Goal: Information Seeking & Learning: Learn about a topic

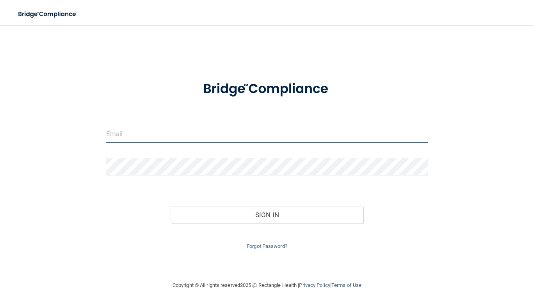
click at [188, 132] on input "email" at bounding box center [267, 134] width 322 height 18
type input "[EMAIL_ADDRESS][DOMAIN_NAME]"
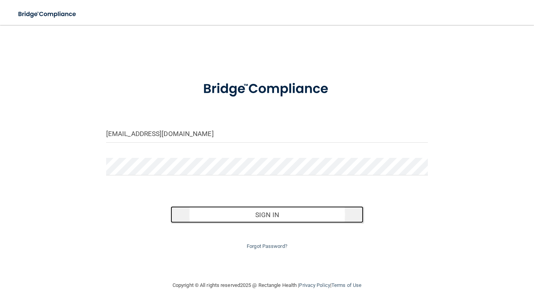
click at [188, 211] on button "Sign In" at bounding box center [267, 215] width 193 height 17
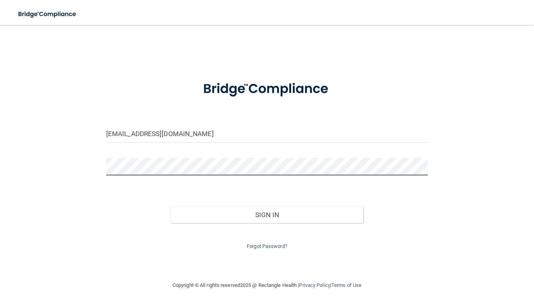
click at [171, 207] on button "Sign In" at bounding box center [267, 215] width 193 height 17
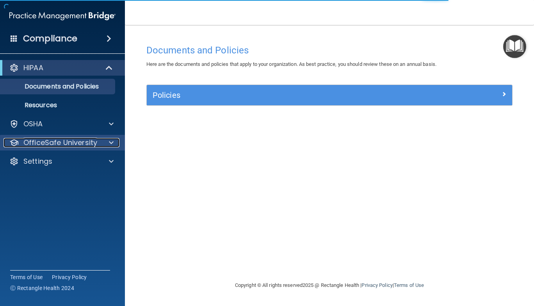
click at [99, 141] on div "OfficeSafe University" at bounding box center [52, 142] width 97 height 9
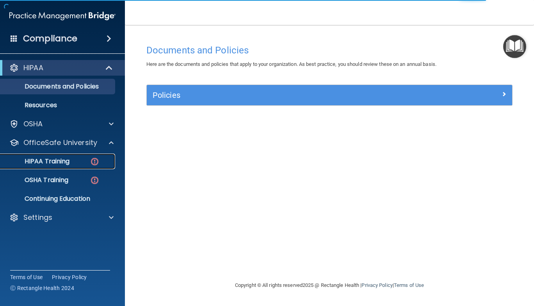
click at [96, 163] on img at bounding box center [95, 162] width 10 height 10
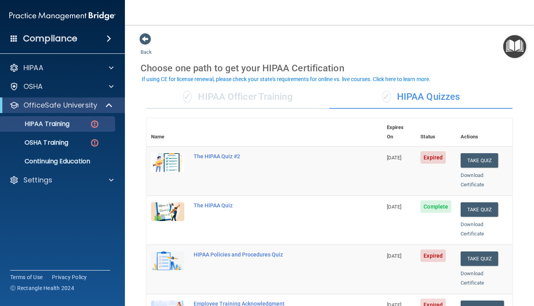
click at [271, 97] on div "✓ HIPAA Officer Training" at bounding box center [237, 97] width 183 height 23
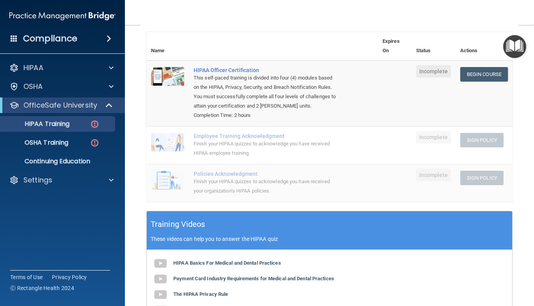
scroll to position [87, 0]
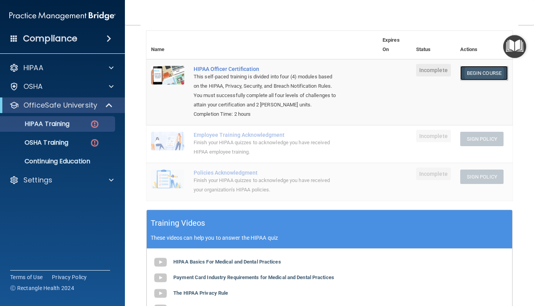
click at [467, 71] on link "Begin Course" at bounding box center [484, 73] width 48 height 14
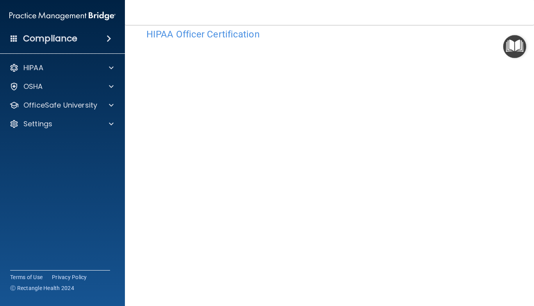
scroll to position [16, 0]
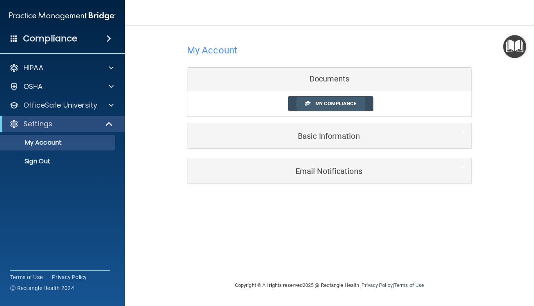
click at [336, 106] on span "My Compliance" at bounding box center [335, 104] width 41 height 6
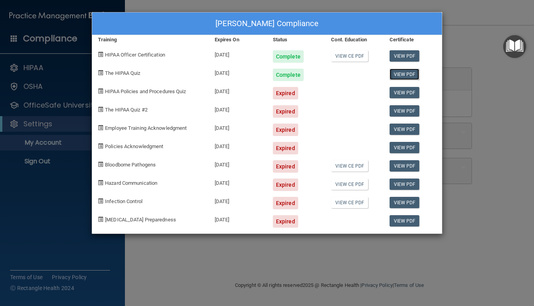
click at [403, 70] on link "View PDF" at bounding box center [405, 74] width 30 height 11
click at [363, 55] on link "View CE PDF" at bounding box center [349, 55] width 37 height 11
drag, startPoint x: 282, startPoint y: 96, endPoint x: 166, endPoint y: 95, distance: 116.4
click at [166, 95] on div "HIPAA Policies and Procedures Quiz 05/23/2025 Expired View PDF" at bounding box center [267, 90] width 350 height 18
click at [166, 95] on div "HIPAA Policies and Procedures Quiz" at bounding box center [150, 90] width 117 height 18
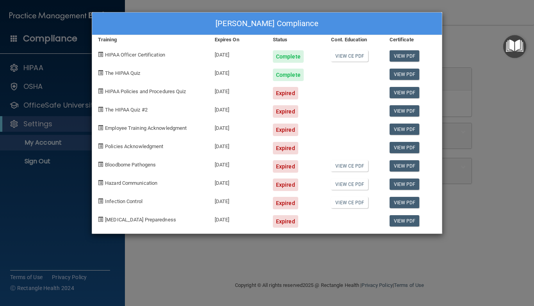
click at [137, 95] on div "HIPAA Policies and Procedures Quiz" at bounding box center [150, 90] width 117 height 18
click at [497, 108] on div "Norma Catalan's Compliance Training Expires On Status Cont. Education Certifica…" at bounding box center [267, 153] width 534 height 306
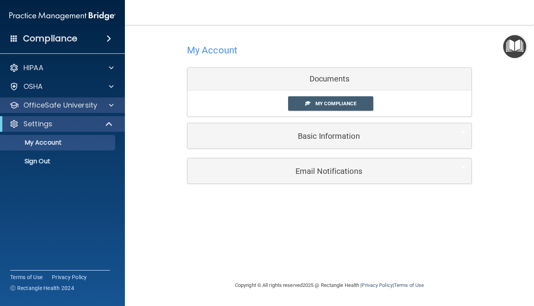
click at [113, 112] on div "OfficeSafe University" at bounding box center [62, 106] width 125 height 16
click at [112, 109] on span at bounding box center [111, 105] width 5 height 9
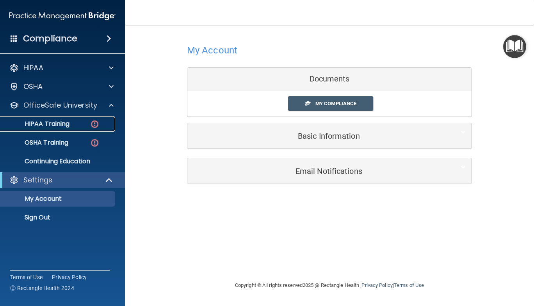
click at [76, 123] on div "HIPAA Training" at bounding box center [58, 124] width 107 height 8
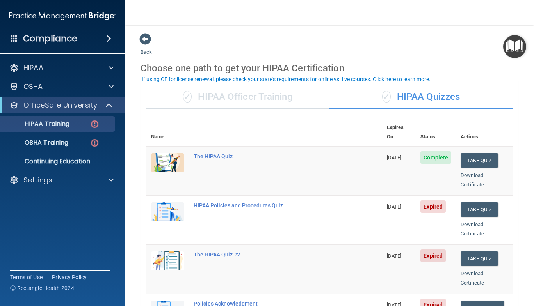
click at [272, 99] on div "✓ HIPAA Officer Training" at bounding box center [237, 97] width 183 height 23
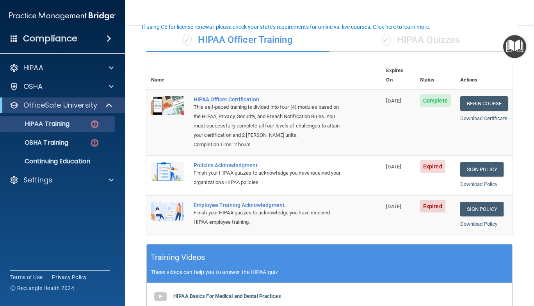
scroll to position [58, 0]
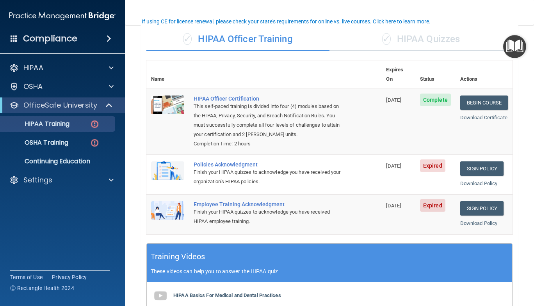
click at [398, 167] on span "05/23/2025" at bounding box center [393, 166] width 15 height 6
click at [473, 168] on link "Sign Policy" at bounding box center [481, 169] width 43 height 14
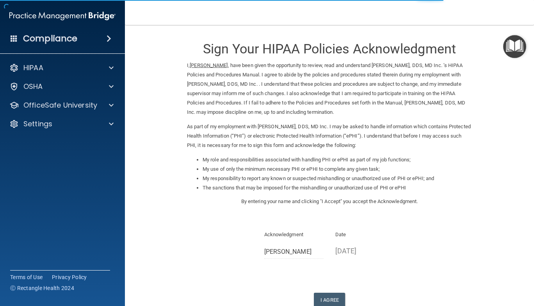
scroll to position [4, 0]
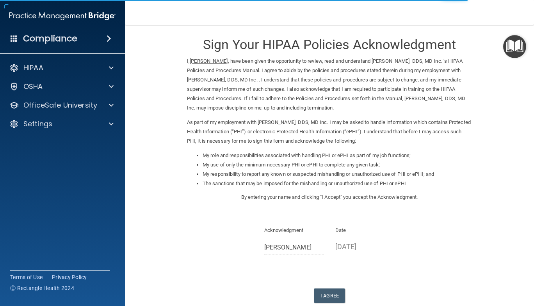
click at [473, 168] on div "My role and responsibilities associated with handling PHI or ePHI as part of my…" at bounding box center [329, 172] width 297 height 42
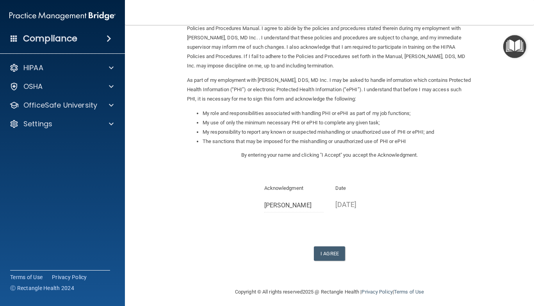
scroll to position [47, 0]
click at [329, 245] on div "Sign Your HIPAA Policies Acknowledgment I, Norma Catalan , have been given the …" at bounding box center [329, 123] width 285 height 275
click at [328, 250] on button "I Agree" at bounding box center [329, 253] width 31 height 14
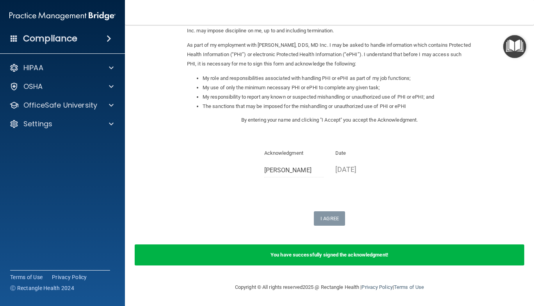
scroll to position [0, 0]
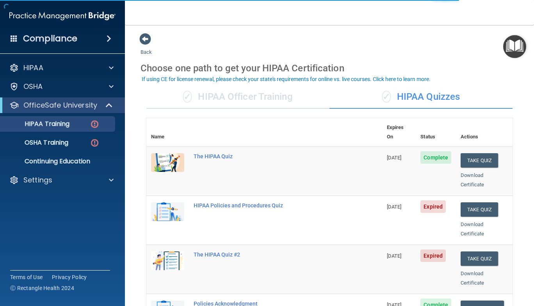
click at [282, 103] on div "✓ HIPAA Officer Training" at bounding box center [237, 97] width 183 height 23
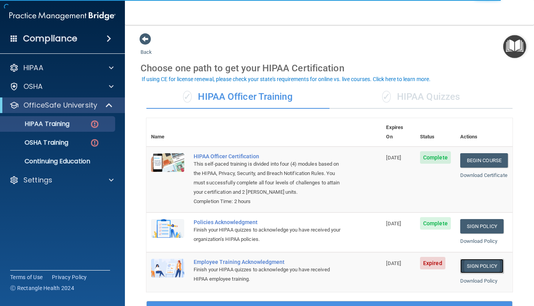
click at [474, 265] on link "Sign Policy" at bounding box center [481, 266] width 43 height 14
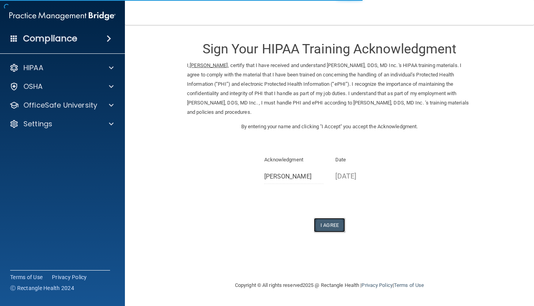
click at [334, 218] on button "I Agree" at bounding box center [329, 225] width 31 height 14
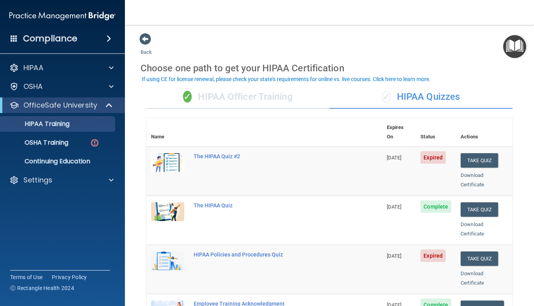
scroll to position [1, 0]
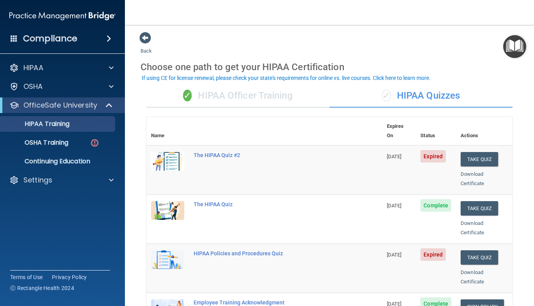
click at [270, 104] on div "✓ HIPAA Officer Training" at bounding box center [237, 95] width 183 height 23
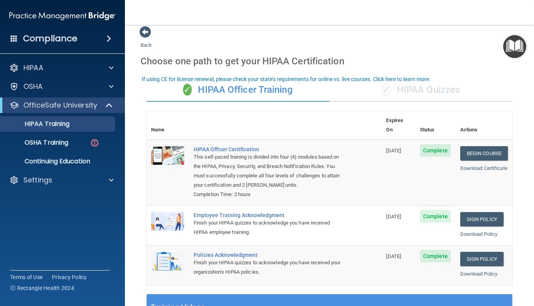
scroll to position [0, 0]
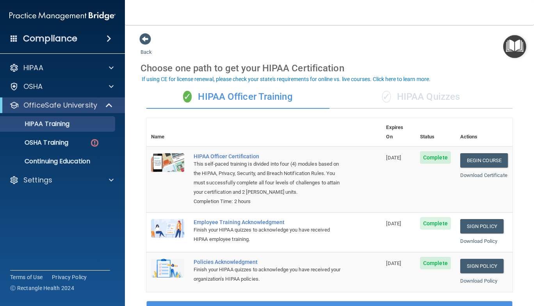
click at [431, 102] on div "✓ HIPAA Quizzes" at bounding box center [421, 97] width 183 height 23
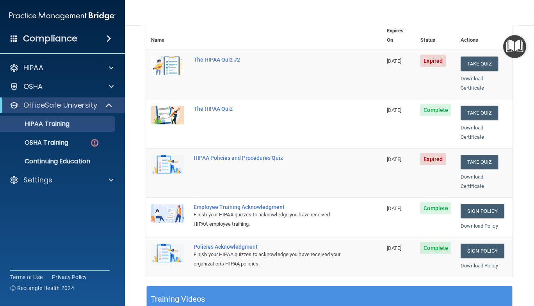
scroll to position [99, 0]
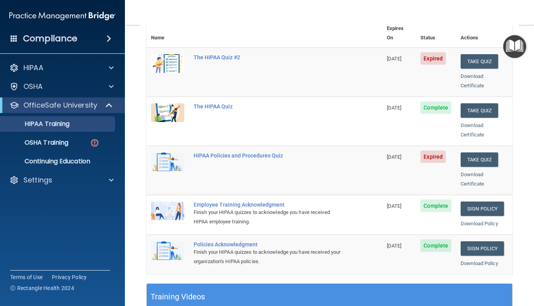
click at [433, 240] on span "Complete" at bounding box center [435, 246] width 31 height 12
click at [469, 242] on link "Sign Policy" at bounding box center [482, 249] width 43 height 14
click at [461, 123] on link "Download Certificate" at bounding box center [472, 130] width 23 height 15
click at [461, 172] on link "Download Certificate" at bounding box center [472, 179] width 23 height 15
click at [466, 153] on button "Take Quiz" at bounding box center [479, 160] width 37 height 14
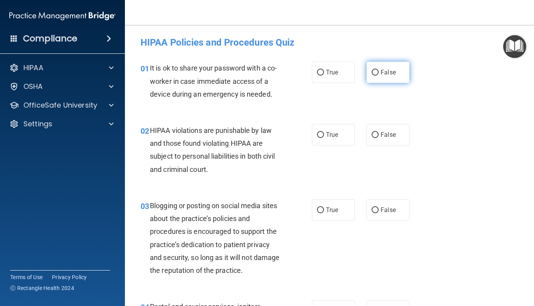
click at [382, 75] on span "False" at bounding box center [388, 72] width 15 height 7
click at [379, 75] on input "False" at bounding box center [375, 73] width 7 height 6
radio input "true"
click at [318, 133] on input "True" at bounding box center [320, 135] width 7 height 6
radio input "true"
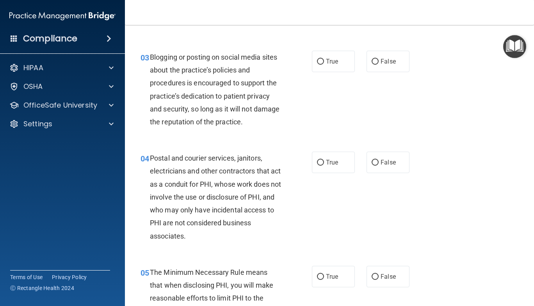
scroll to position [172, 0]
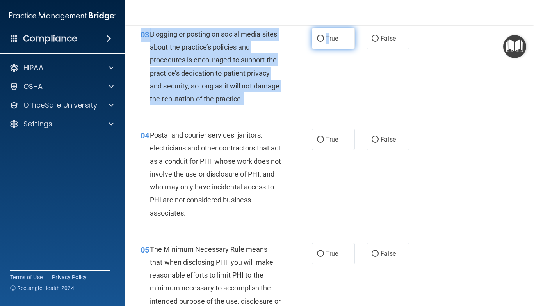
drag, startPoint x: 329, startPoint y: 53, endPoint x: 326, endPoint y: 39, distance: 13.6
click at [326, 39] on div "03 Blogging or posting on social media sites about the practice’s policies and …" at bounding box center [330, 68] width 390 height 101
click at [326, 39] on span "True" at bounding box center [332, 38] width 12 height 7
click at [324, 39] on input "True" at bounding box center [320, 39] width 7 height 6
radio input "true"
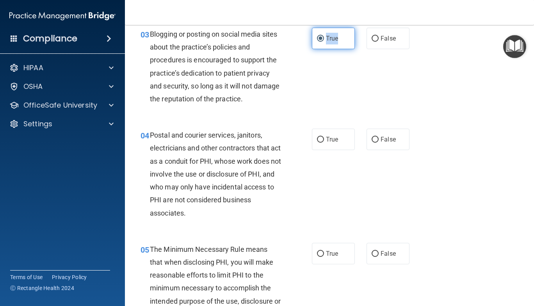
click at [326, 39] on span "True" at bounding box center [332, 38] width 12 height 7
click at [324, 39] on input "True" at bounding box center [320, 39] width 7 height 6
click at [292, 149] on div "04 Postal and courier services, janitors, electricians and other contractors th…" at bounding box center [226, 176] width 195 height 95
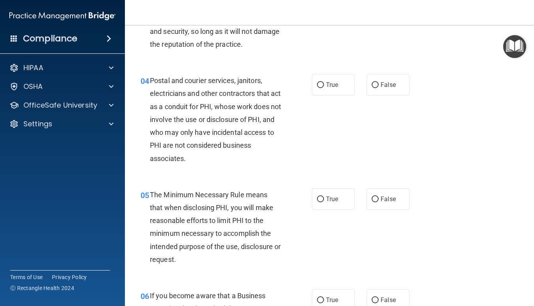
scroll to position [230, 0]
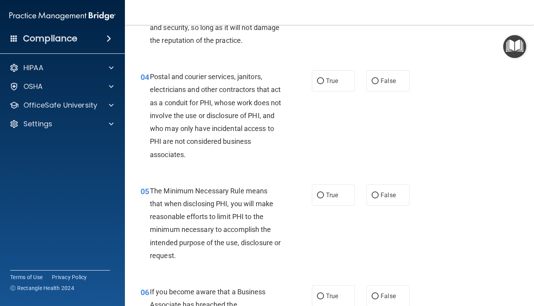
click at [292, 149] on div "04 Postal and courier services, janitors, electricians and other contractors th…" at bounding box center [226, 117] width 195 height 95
click at [328, 89] on label "True" at bounding box center [333, 80] width 43 height 21
click at [324, 84] on input "True" at bounding box center [320, 81] width 7 height 6
radio input "true"
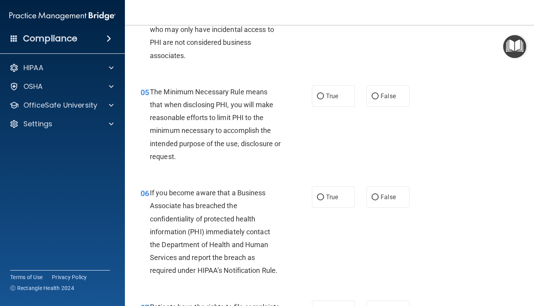
scroll to position [359, 0]
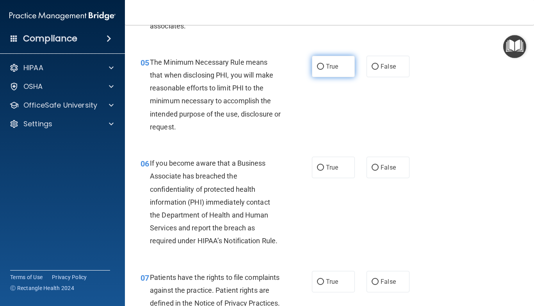
click at [322, 71] on label "True" at bounding box center [333, 66] width 43 height 21
click at [322, 70] on input "True" at bounding box center [320, 67] width 7 height 6
radio input "true"
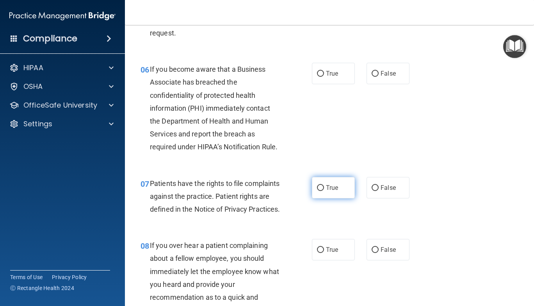
scroll to position [454, 0]
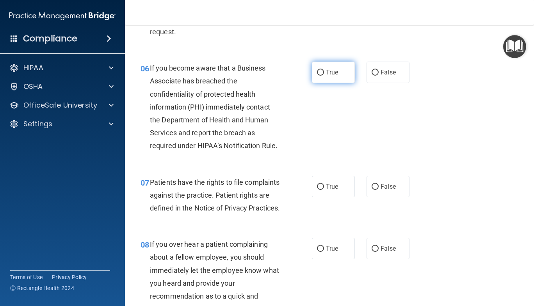
click at [338, 65] on label "True" at bounding box center [333, 72] width 43 height 21
click at [324, 70] on input "True" at bounding box center [320, 73] width 7 height 6
radio input "true"
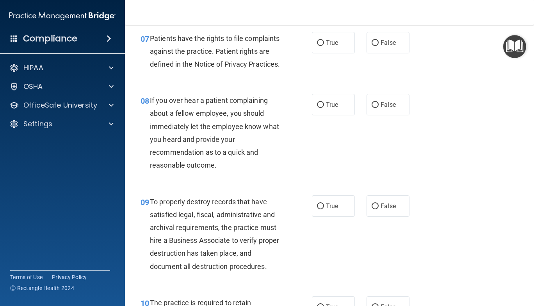
scroll to position [567, 0]
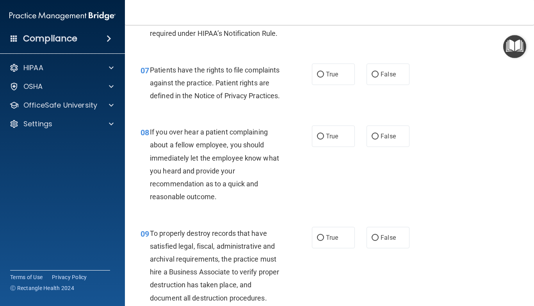
click at [426, 152] on div "08 If you over hear a patient complaining about a fellow employee, you should i…" at bounding box center [330, 166] width 390 height 101
click at [346, 67] on label "True" at bounding box center [333, 74] width 43 height 21
click at [324, 72] on input "True" at bounding box center [320, 75] width 7 height 6
radio input "true"
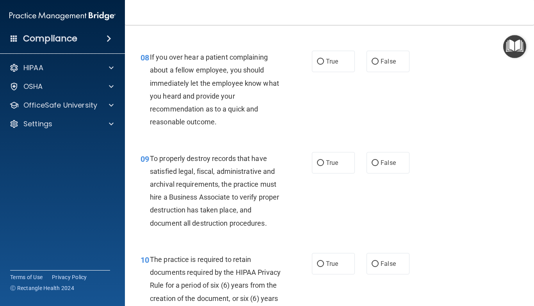
scroll to position [643, 0]
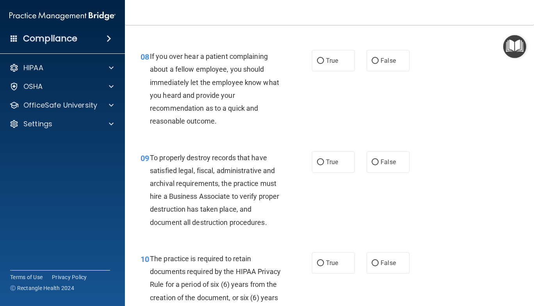
click at [346, 67] on label "True" at bounding box center [333, 60] width 43 height 21
click at [324, 64] on input "True" at bounding box center [320, 61] width 7 height 6
radio input "true"
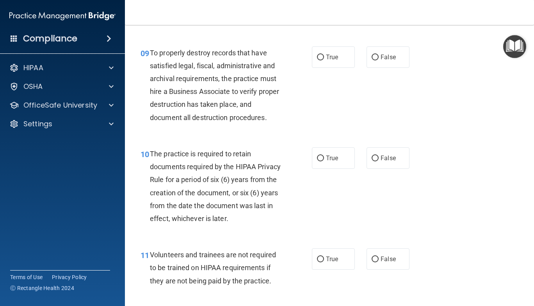
scroll to position [750, 0]
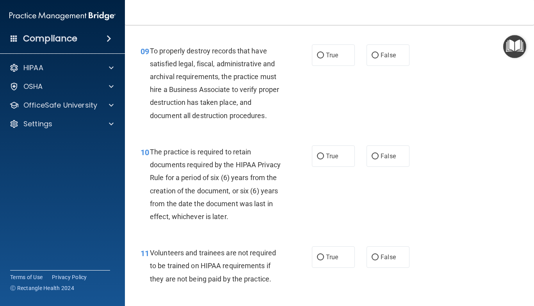
click at [346, 62] on label "True" at bounding box center [333, 55] width 43 height 21
click at [324, 59] on input "True" at bounding box center [320, 56] width 7 height 6
radio input "true"
click at [387, 59] on label "False" at bounding box center [388, 55] width 43 height 21
click at [379, 59] on input "False" at bounding box center [375, 56] width 7 height 6
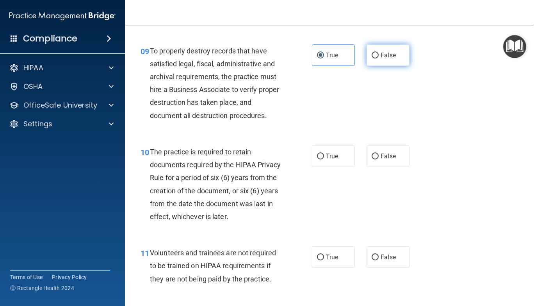
radio input "true"
radio input "false"
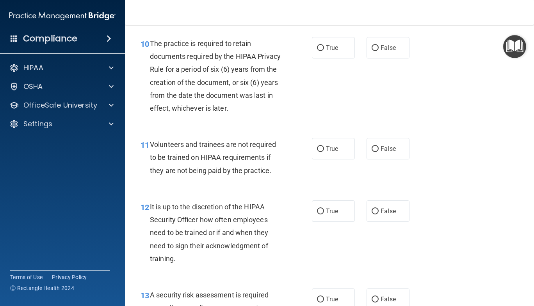
scroll to position [860, 0]
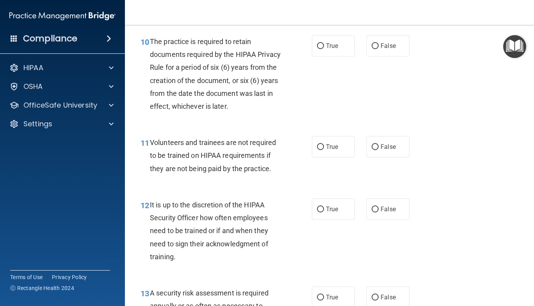
click at [373, 108] on div "10 The practice is required to retain documents required by the HIPAA Privacy R…" at bounding box center [330, 75] width 390 height 101
click at [336, 57] on label "True" at bounding box center [333, 45] width 43 height 21
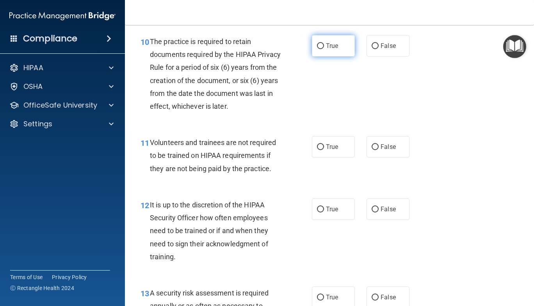
click at [324, 49] on input "True" at bounding box center [320, 46] width 7 height 6
radio input "true"
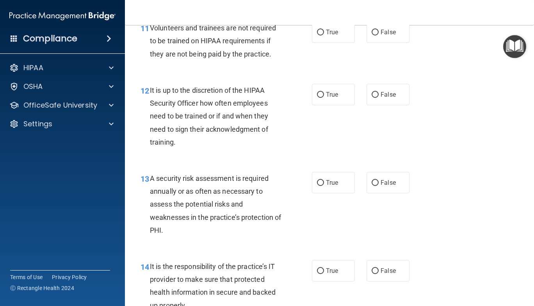
scroll to position [975, 0]
click at [342, 40] on label "True" at bounding box center [333, 31] width 43 height 21
click at [324, 35] on input "True" at bounding box center [320, 32] width 7 height 6
radio input "true"
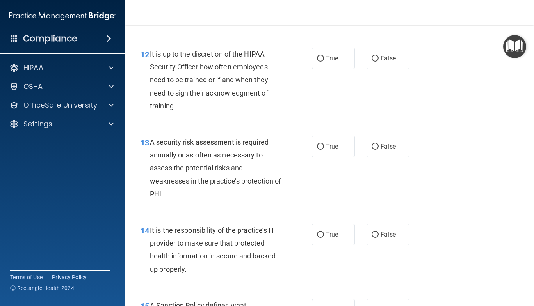
scroll to position [1011, 0]
click at [342, 38] on div "11 Volunteers and trainees are not required to be trained on HIPAA requirements…" at bounding box center [330, 6] width 390 height 62
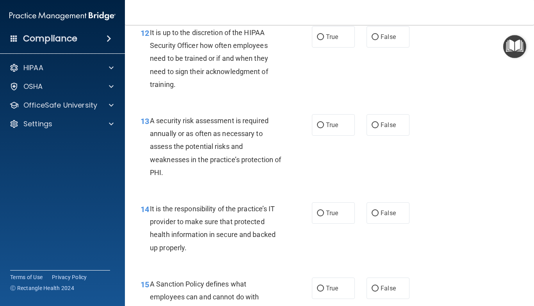
scroll to position [1033, 0]
click at [383, 43] on label "False" at bounding box center [388, 36] width 43 height 21
click at [379, 40] on input "False" at bounding box center [375, 37] width 7 height 6
radio input "true"
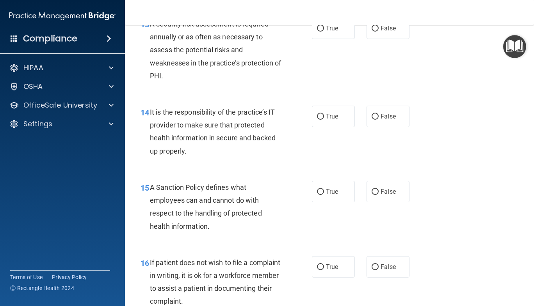
scroll to position [1130, 0]
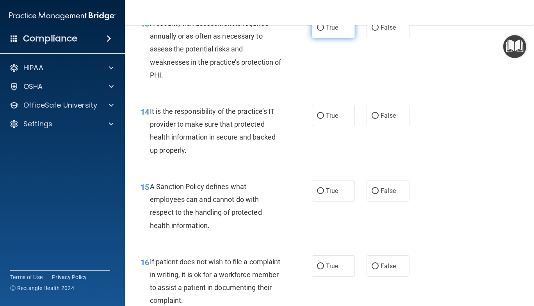
click at [343, 38] on label "True" at bounding box center [333, 27] width 43 height 21
click at [324, 31] on input "True" at bounding box center [320, 28] width 7 height 6
radio input "true"
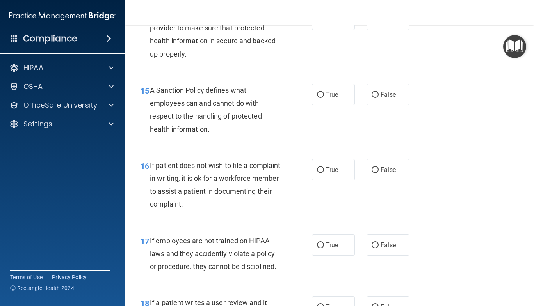
scroll to position [1226, 0]
click at [332, 23] on span "True" at bounding box center [332, 19] width 12 height 7
click at [324, 23] on input "True" at bounding box center [320, 20] width 7 height 6
radio input "true"
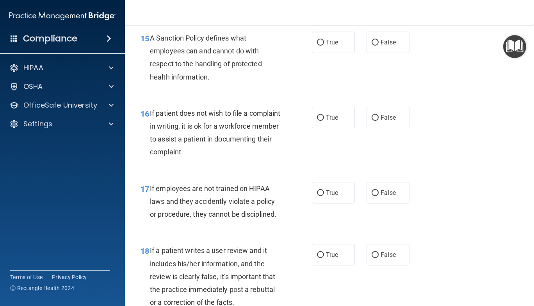
scroll to position [1293, 0]
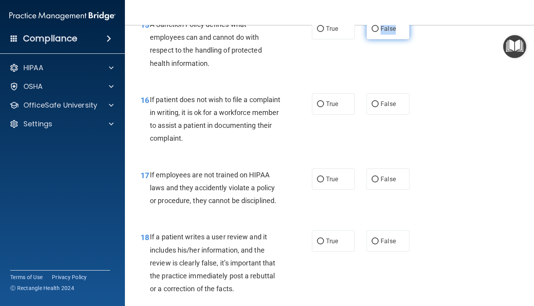
drag, startPoint x: 410, startPoint y: 46, endPoint x: 375, endPoint y: 44, distance: 35.6
click at [375, 39] on div "True False" at bounding box center [363, 28] width 103 height 21
click at [375, 32] on input "False" at bounding box center [375, 29] width 7 height 6
radio input "true"
click at [375, 32] on input "False" at bounding box center [375, 29] width 7 height 6
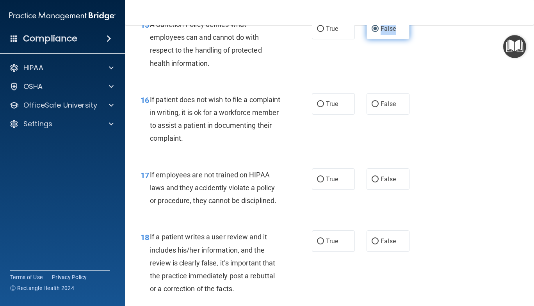
click at [375, 32] on input "False" at bounding box center [375, 29] width 7 height 6
click at [467, 84] on div "15 A Sanction Policy defines what employees can and cannot do with respect to t…" at bounding box center [330, 45] width 390 height 75
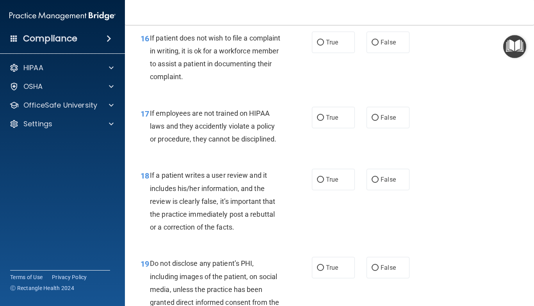
scroll to position [1373, 0]
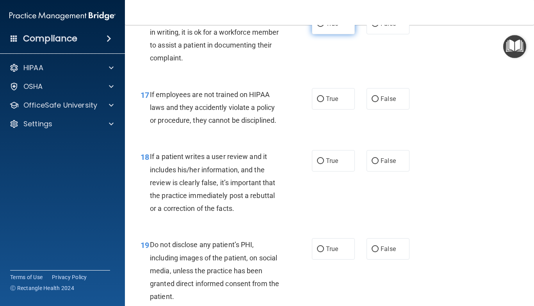
click at [315, 34] on label "True" at bounding box center [333, 23] width 43 height 21
click at [317, 27] on input "True" at bounding box center [320, 24] width 7 height 6
radio input "true"
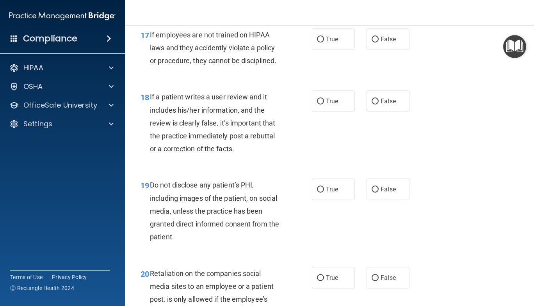
scroll to position [1433, 0]
click at [397, 50] on label "False" at bounding box center [388, 38] width 43 height 21
click at [379, 42] on input "False" at bounding box center [375, 39] width 7 height 6
radio input "true"
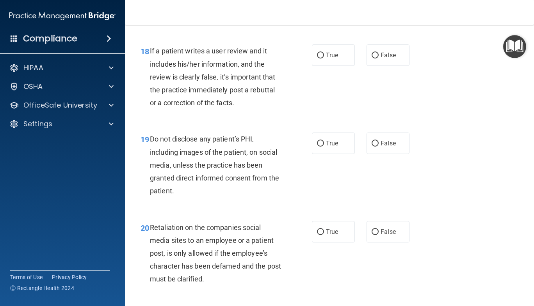
scroll to position [1501, 0]
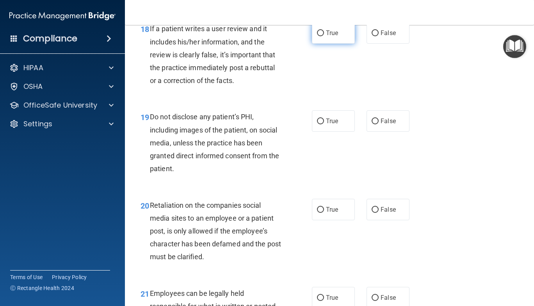
click at [338, 44] on label "True" at bounding box center [333, 32] width 43 height 21
click at [324, 36] on input "True" at bounding box center [320, 33] width 7 height 6
radio input "true"
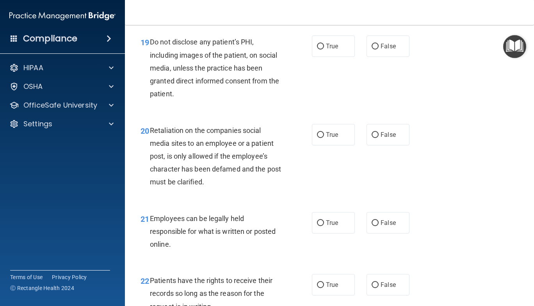
scroll to position [1590, 0]
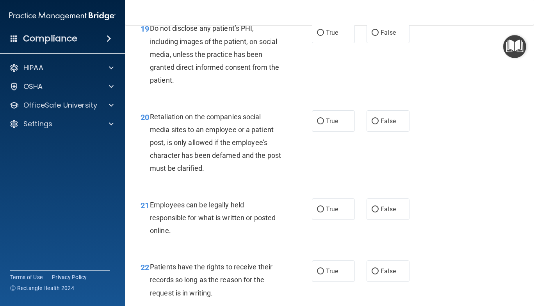
click at [338, 43] on label "True" at bounding box center [333, 32] width 43 height 21
click at [324, 36] on input "True" at bounding box center [320, 33] width 7 height 6
radio input "true"
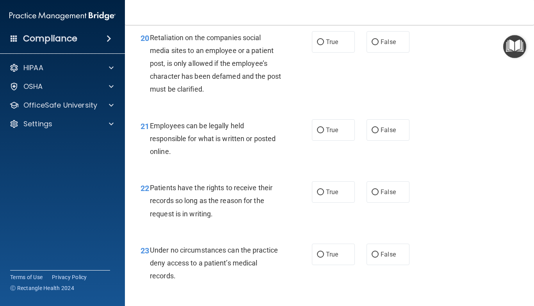
scroll to position [1672, 0]
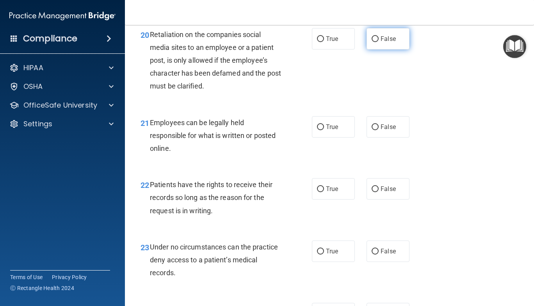
click at [385, 43] on span "False" at bounding box center [388, 38] width 15 height 7
click at [379, 42] on input "False" at bounding box center [375, 39] width 7 height 6
radio input "true"
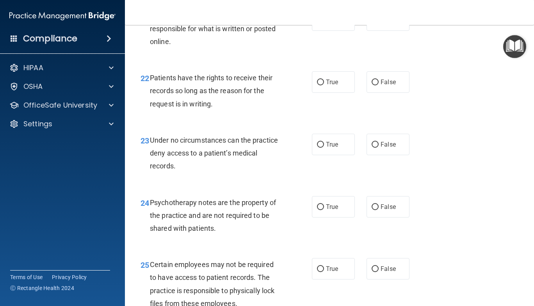
scroll to position [1779, 0]
click at [326, 24] on span "True" at bounding box center [332, 20] width 12 height 7
click at [324, 24] on input "True" at bounding box center [320, 21] width 7 height 6
radio input "true"
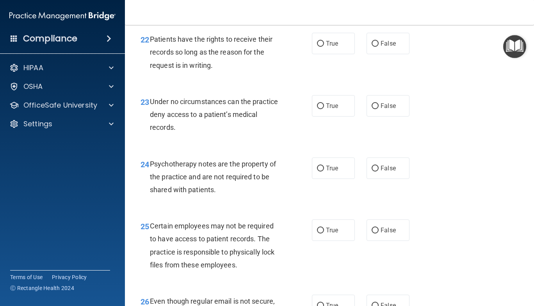
scroll to position [1819, 0]
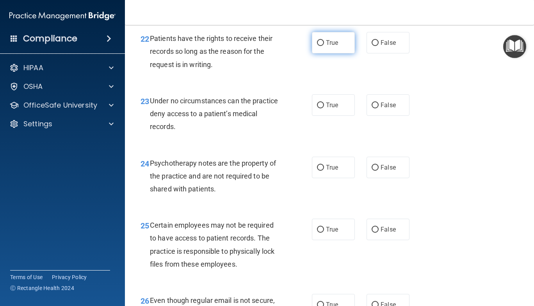
click at [333, 46] on span "True" at bounding box center [332, 42] width 12 height 7
click at [324, 46] on input "True" at bounding box center [320, 43] width 7 height 6
radio input "true"
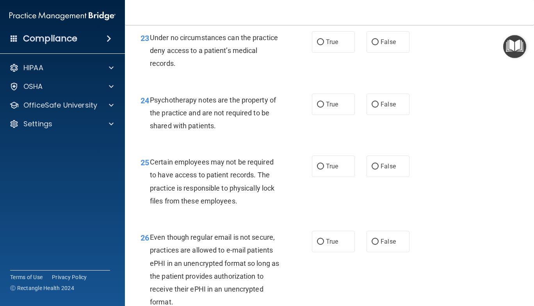
scroll to position [1885, 0]
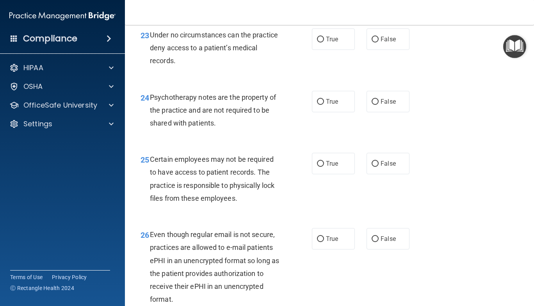
click at [333, 43] on span "True" at bounding box center [332, 39] width 12 height 7
click at [324, 43] on input "True" at bounding box center [320, 40] width 7 height 6
radio input "true"
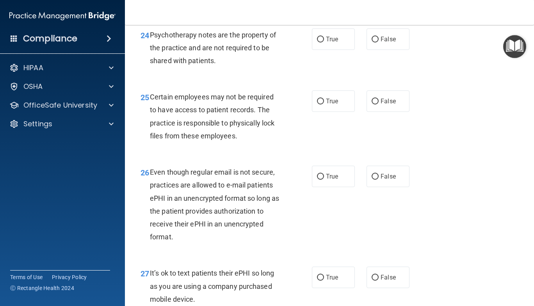
scroll to position [1948, 0]
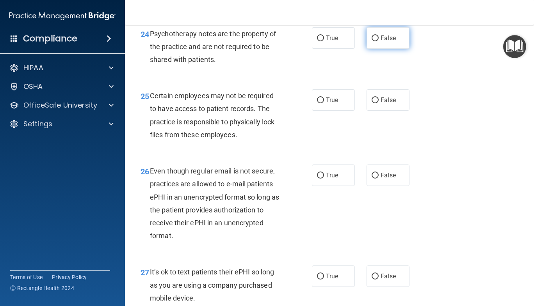
click at [381, 42] on span "False" at bounding box center [388, 37] width 15 height 7
click at [379, 41] on input "False" at bounding box center [375, 39] width 7 height 6
radio input "true"
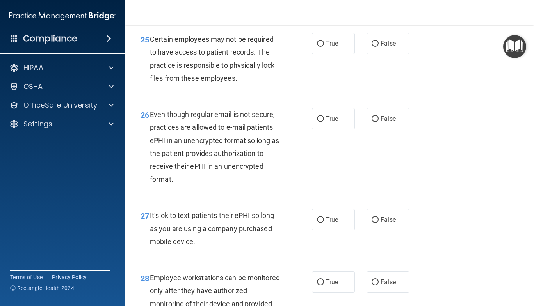
scroll to position [2012, 0]
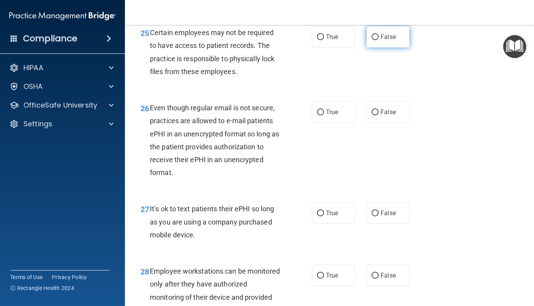
click at [381, 41] on span "False" at bounding box center [388, 36] width 15 height 7
click at [379, 40] on input "False" at bounding box center [375, 37] width 7 height 6
radio input "true"
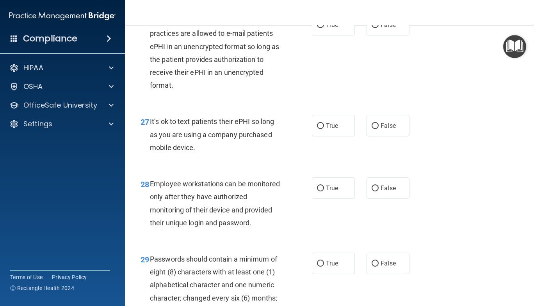
scroll to position [2101, 0]
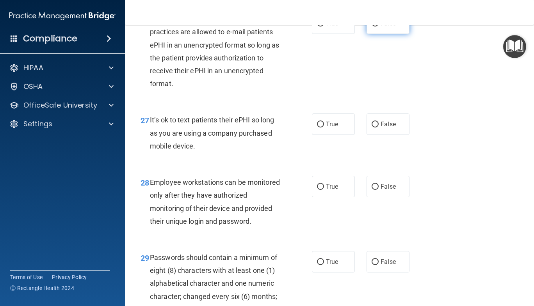
click at [372, 27] on input "False" at bounding box center [375, 24] width 7 height 6
radio input "true"
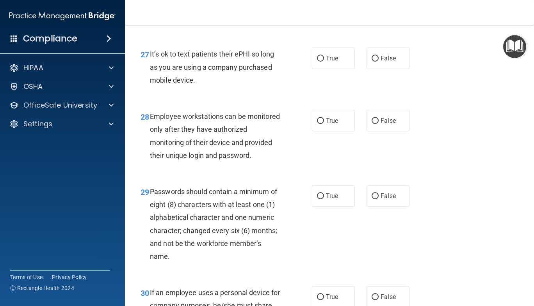
scroll to position [2167, 0]
click at [388, 69] on label "False" at bounding box center [388, 57] width 43 height 21
click at [379, 61] on input "False" at bounding box center [375, 58] width 7 height 6
radio input "true"
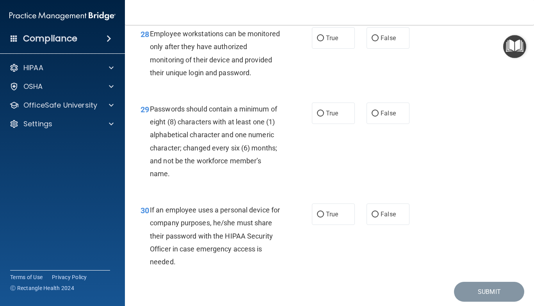
scroll to position [2250, 0]
click at [333, 48] on label "True" at bounding box center [333, 37] width 43 height 21
click at [324, 41] on input "True" at bounding box center [320, 38] width 7 height 6
radio input "true"
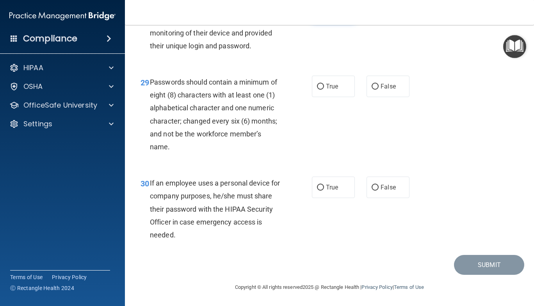
scroll to position [2302, 0]
click at [331, 89] on span "True" at bounding box center [332, 86] width 12 height 7
click at [324, 89] on input "True" at bounding box center [320, 87] width 7 height 6
radio input "true"
click at [345, 196] on label "True" at bounding box center [333, 187] width 43 height 21
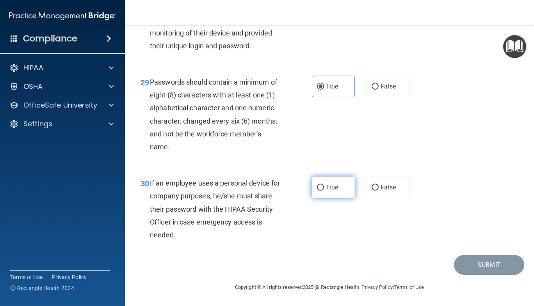
click at [324, 191] on input "True" at bounding box center [320, 188] width 7 height 6
radio input "true"
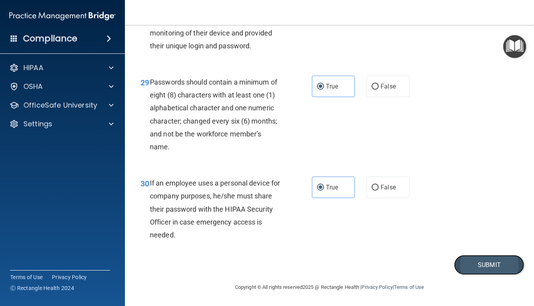
click at [473, 265] on button "Submit" at bounding box center [489, 265] width 70 height 20
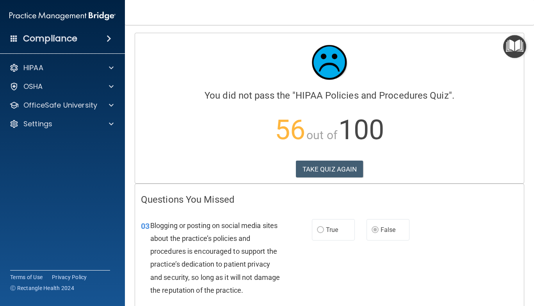
click at [280, 45] on div at bounding box center [329, 62] width 377 height 47
click at [343, 171] on button "TAKE QUIZ AGAIN" at bounding box center [330, 169] width 68 height 17
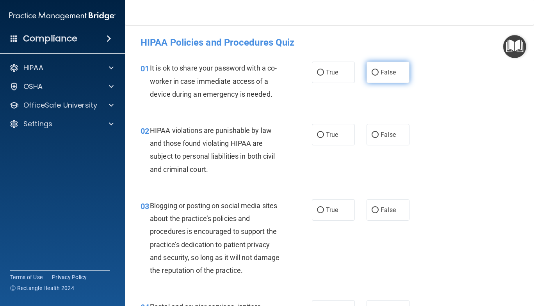
click at [385, 69] on span "False" at bounding box center [388, 72] width 15 height 7
click at [379, 70] on input "False" at bounding box center [375, 73] width 7 height 6
radio input "true"
click at [320, 138] on input "True" at bounding box center [320, 135] width 7 height 6
radio input "true"
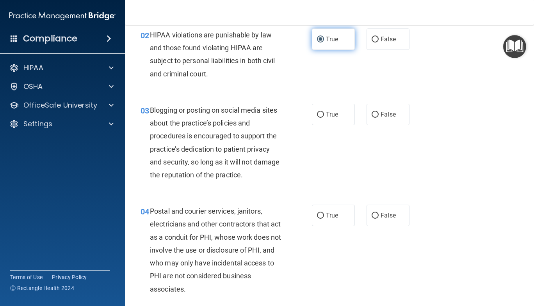
scroll to position [96, 0]
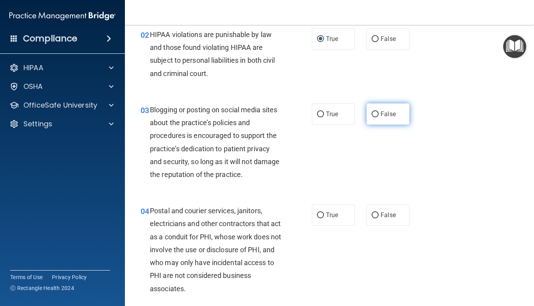
click at [383, 117] on span "False" at bounding box center [388, 113] width 15 height 7
click at [379, 117] on input "False" at bounding box center [375, 115] width 7 height 6
radio input "true"
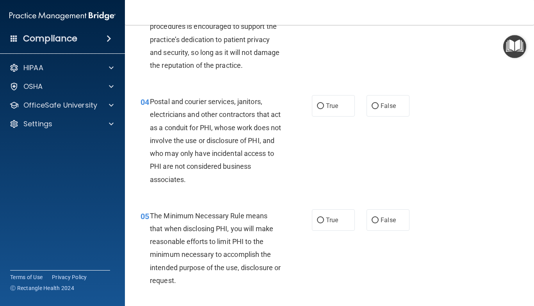
scroll to position [206, 0]
click at [396, 119] on div "04 Postal and courier services, janitors, electricians and other contractors th…" at bounding box center [330, 142] width 390 height 114
click at [349, 100] on label "True" at bounding box center [333, 105] width 43 height 21
click at [324, 103] on input "True" at bounding box center [320, 106] width 7 height 6
radio input "true"
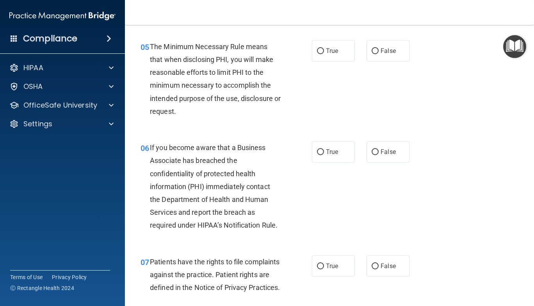
scroll to position [376, 0]
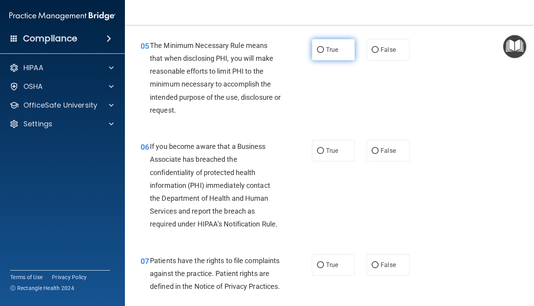
click at [319, 50] on input "True" at bounding box center [320, 50] width 7 height 6
radio input "true"
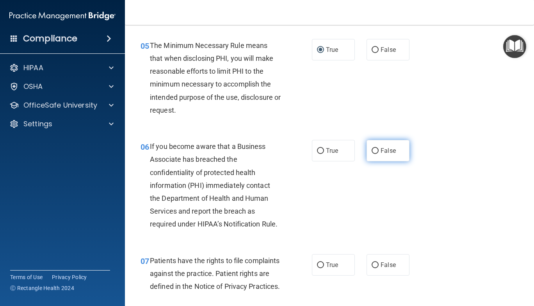
click at [390, 159] on label "False" at bounding box center [388, 150] width 43 height 21
click at [379, 154] on input "False" at bounding box center [375, 151] width 7 height 6
radio input "true"
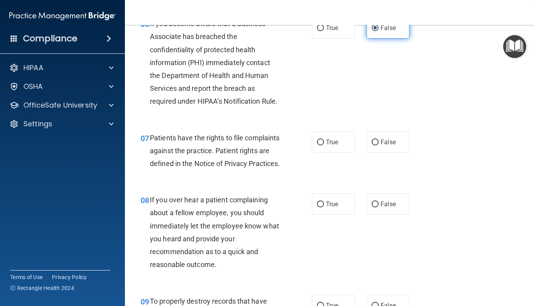
scroll to position [499, 0]
click at [331, 150] on label "True" at bounding box center [333, 141] width 43 height 21
click at [324, 145] on input "True" at bounding box center [320, 142] width 7 height 6
radio input "true"
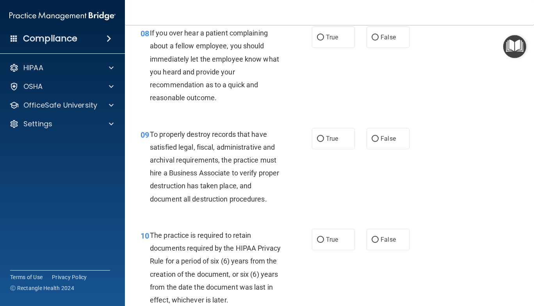
scroll to position [666, 0]
click at [390, 62] on div "08 If you over hear a patient complaining about a fellow employee, you should i…" at bounding box center [330, 67] width 390 height 101
click at [388, 41] on span "False" at bounding box center [388, 37] width 15 height 7
click at [379, 41] on input "False" at bounding box center [375, 38] width 7 height 6
radio input "true"
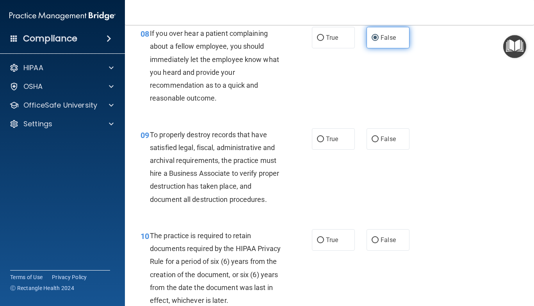
drag, startPoint x: 388, startPoint y: 53, endPoint x: 389, endPoint y: 49, distance: 4.0
click at [389, 41] on span "False" at bounding box center [388, 37] width 15 height 7
click at [379, 41] on input "False" at bounding box center [375, 38] width 7 height 6
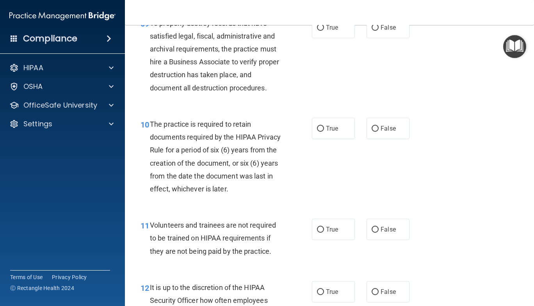
scroll to position [777, 0]
click at [389, 38] on label "False" at bounding box center [388, 27] width 43 height 21
click at [379, 31] on input "False" at bounding box center [375, 28] width 7 height 6
radio input "true"
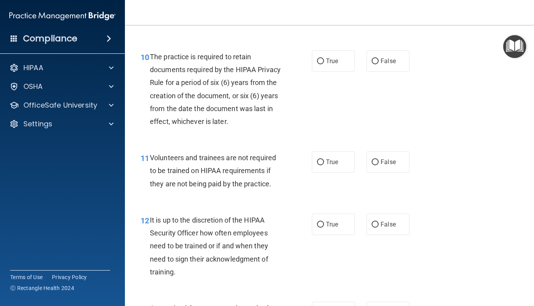
scroll to position [850, 0]
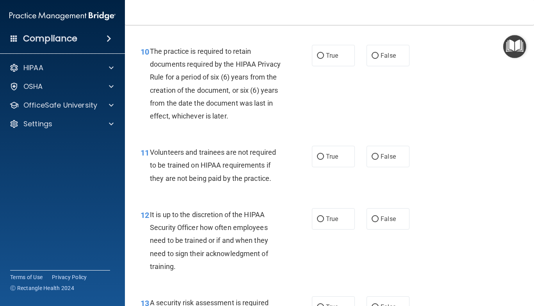
click at [310, 80] on div "10 The practice is required to retain documents required by the HIPAA Privacy R…" at bounding box center [226, 86] width 195 height 82
click at [314, 66] on label "True" at bounding box center [333, 55] width 43 height 21
click at [317, 59] on input "True" at bounding box center [320, 56] width 7 height 6
radio input "true"
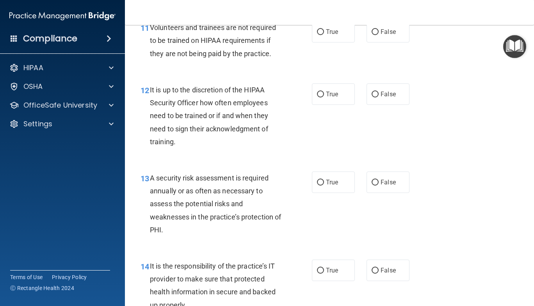
scroll to position [978, 0]
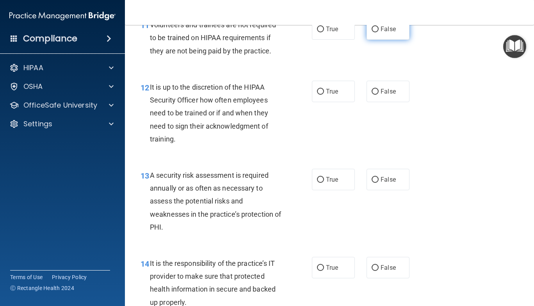
click at [381, 40] on label "False" at bounding box center [388, 28] width 43 height 21
click at [379, 32] on input "False" at bounding box center [375, 30] width 7 height 6
radio input "true"
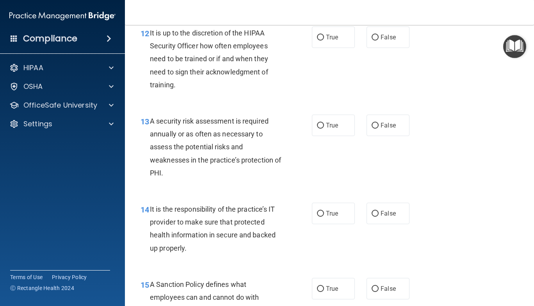
scroll to position [1032, 0]
click at [394, 79] on div "12 It is up to the discretion of the HIPAA Security Officer how often employees…" at bounding box center [330, 61] width 390 height 88
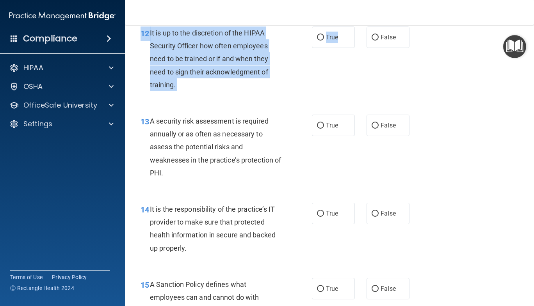
drag, startPoint x: 340, startPoint y: 51, endPoint x: 417, endPoint y: 54, distance: 77.0
click at [417, 54] on div "12 It is up to the discretion of the HIPAA Security Officer how often employees…" at bounding box center [330, 61] width 390 height 88
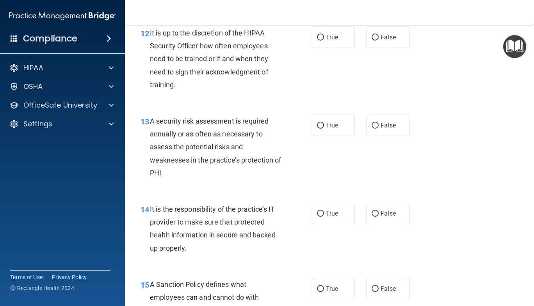
click at [417, 54] on div "12 It is up to the discretion of the HIPAA Security Officer how often employees…" at bounding box center [330, 61] width 390 height 88
click at [394, 48] on label "False" at bounding box center [388, 37] width 43 height 21
click at [379, 41] on input "False" at bounding box center [375, 38] width 7 height 6
radio input "true"
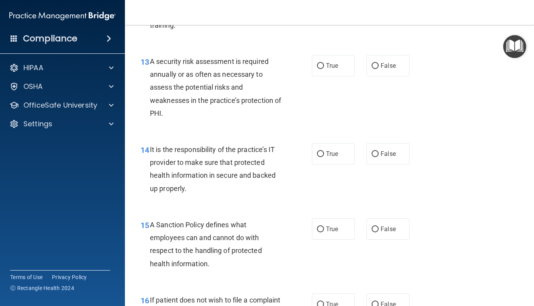
scroll to position [1092, 0]
click at [467, 186] on div "14 It is the responsibility of the practice’s IT provider to make sure that pro…" at bounding box center [330, 170] width 390 height 75
click at [326, 69] on span "True" at bounding box center [332, 65] width 12 height 7
click at [323, 69] on input "True" at bounding box center [320, 66] width 7 height 6
radio input "true"
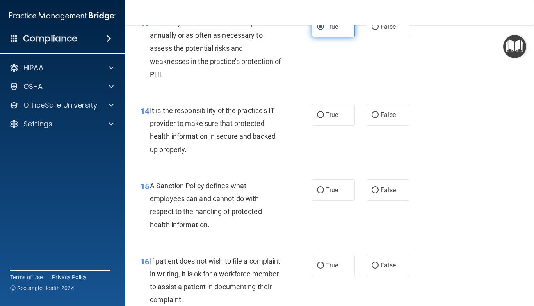
scroll to position [1131, 0]
click at [385, 122] on label "False" at bounding box center [388, 114] width 43 height 21
click at [379, 118] on input "False" at bounding box center [375, 115] width 7 height 6
radio input "true"
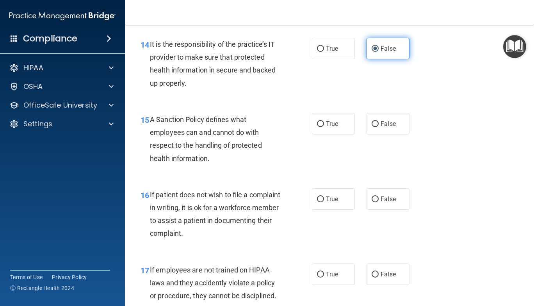
scroll to position [1198, 0]
click at [344, 127] on label "True" at bounding box center [333, 123] width 43 height 21
click at [324, 127] on input "True" at bounding box center [320, 124] width 7 height 6
radio input "true"
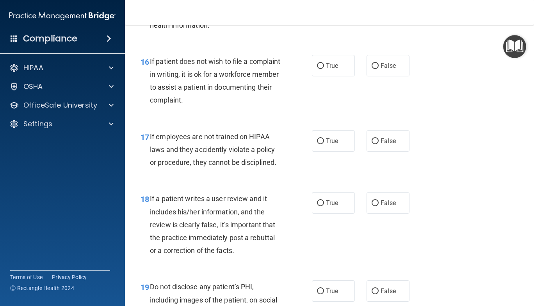
scroll to position [1331, 0]
click at [326, 70] on span "True" at bounding box center [332, 65] width 12 height 7
click at [324, 69] on input "True" at bounding box center [320, 67] width 7 height 6
radio input "true"
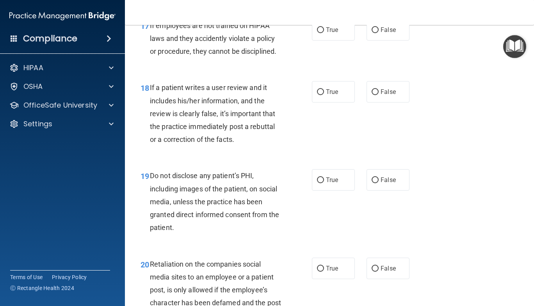
scroll to position [1447, 0]
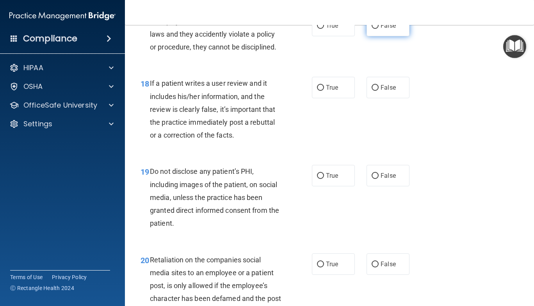
click at [387, 31] on label "False" at bounding box center [388, 25] width 43 height 21
click at [379, 29] on input "False" at bounding box center [375, 26] width 7 height 6
radio input "true"
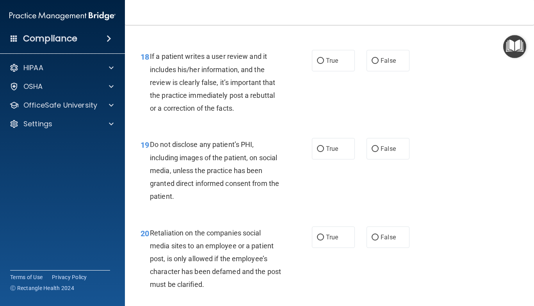
scroll to position [1474, 0]
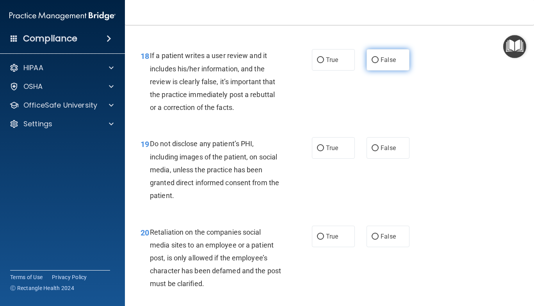
click at [383, 64] on span "False" at bounding box center [388, 59] width 15 height 7
click at [379, 63] on input "False" at bounding box center [375, 60] width 7 height 6
radio input "true"
click at [383, 64] on span "False" at bounding box center [388, 59] width 15 height 7
click at [379, 63] on input "False" at bounding box center [375, 60] width 7 height 6
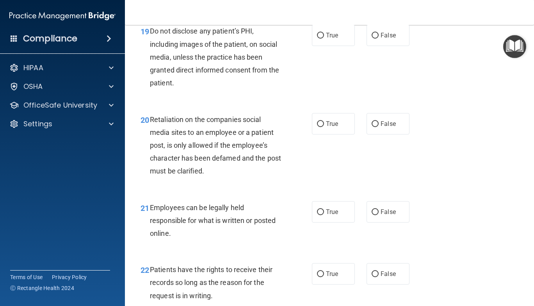
scroll to position [1588, 0]
click at [325, 43] on label "True" at bounding box center [333, 34] width 43 height 21
click at [324, 38] on input "True" at bounding box center [320, 35] width 7 height 6
radio input "true"
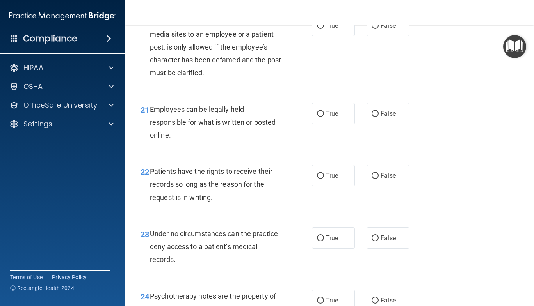
scroll to position [1686, 0]
click at [369, 32] on label "False" at bounding box center [388, 24] width 43 height 21
click at [372, 29] on input "False" at bounding box center [375, 26] width 7 height 6
radio input "true"
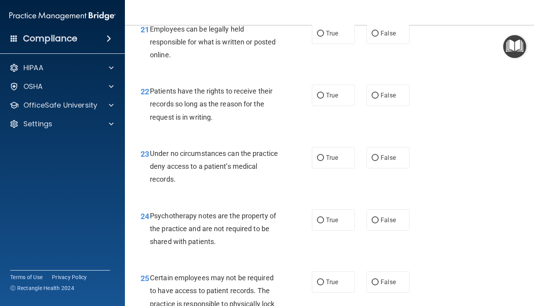
scroll to position [1767, 0]
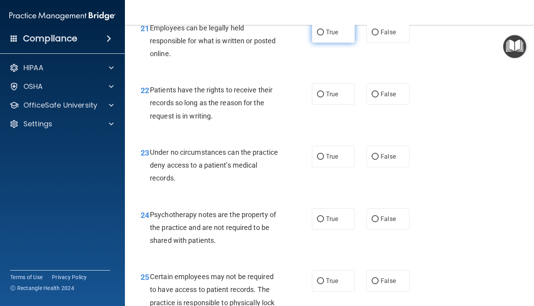
click at [327, 43] on label "True" at bounding box center [333, 31] width 43 height 21
click at [324, 36] on input "True" at bounding box center [320, 33] width 7 height 6
radio input "true"
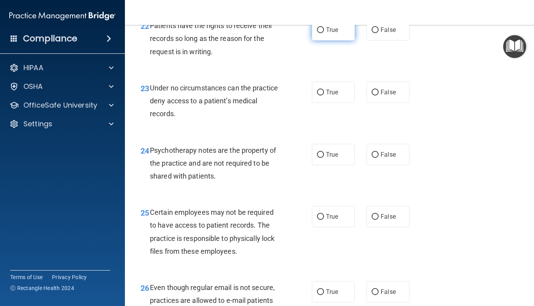
scroll to position [1833, 0]
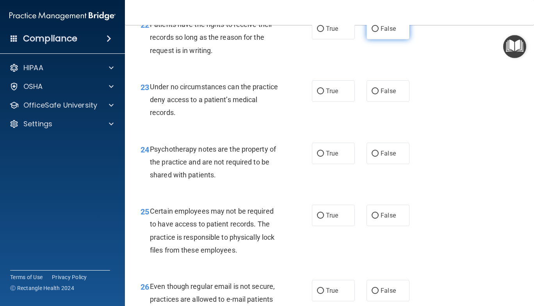
click at [376, 39] on label "False" at bounding box center [388, 28] width 43 height 21
click at [376, 32] on input "False" at bounding box center [375, 29] width 7 height 6
radio input "true"
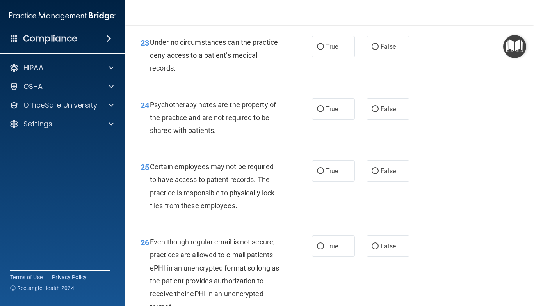
scroll to position [1876, 0]
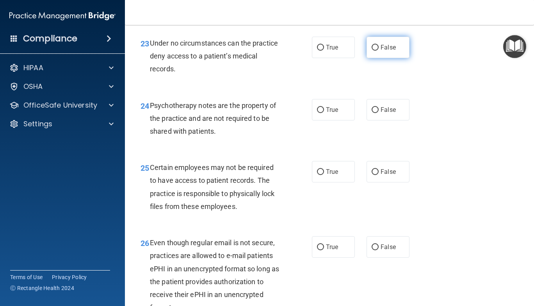
click at [377, 53] on label "False" at bounding box center [388, 47] width 43 height 21
click at [377, 51] on input "False" at bounding box center [375, 48] width 7 height 6
radio input "true"
click at [337, 117] on label "True" at bounding box center [333, 109] width 43 height 21
click at [324, 113] on input "True" at bounding box center [320, 110] width 7 height 6
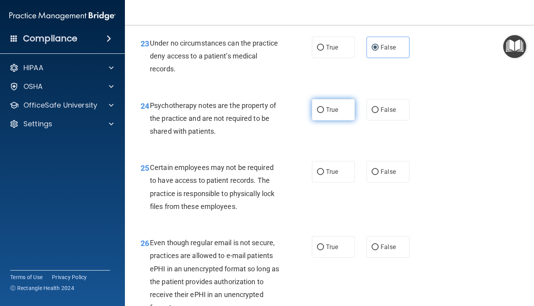
radio input "true"
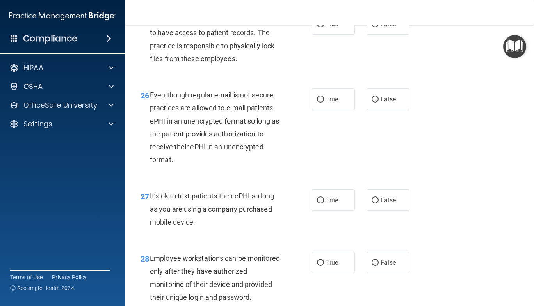
scroll to position [2025, 0]
click at [337, 110] on label "True" at bounding box center [333, 98] width 43 height 21
click at [324, 102] on input "True" at bounding box center [320, 99] width 7 height 6
radio input "true"
click at [327, 34] on label "True" at bounding box center [333, 23] width 43 height 21
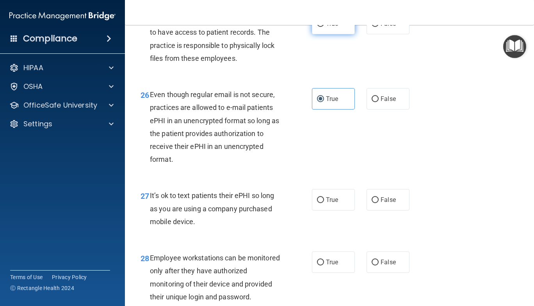
click at [324, 27] on input "True" at bounding box center [320, 24] width 7 height 6
radio input "true"
click at [381, 266] on span "False" at bounding box center [388, 262] width 15 height 7
click at [377, 266] on input "False" at bounding box center [375, 263] width 7 height 6
radio input "true"
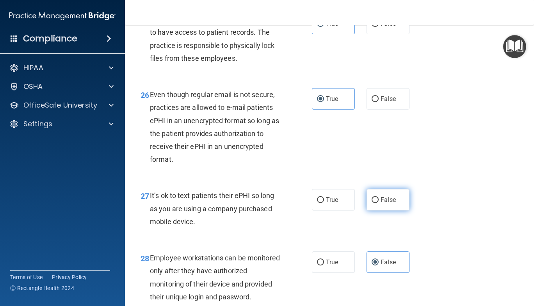
click at [383, 204] on span "False" at bounding box center [388, 199] width 15 height 7
click at [379, 203] on input "False" at bounding box center [375, 201] width 7 height 6
radio input "true"
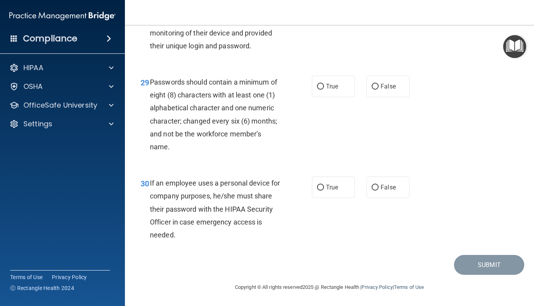
scroll to position [2287, 0]
click at [339, 198] on label "True" at bounding box center [333, 187] width 43 height 21
click at [324, 191] on input "True" at bounding box center [320, 188] width 7 height 6
radio input "true"
click at [322, 97] on label "True" at bounding box center [333, 86] width 43 height 21
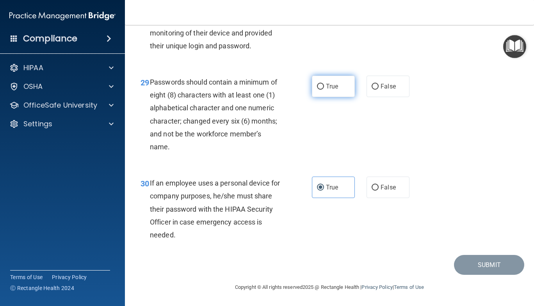
click at [322, 90] on input "True" at bounding box center [320, 87] width 7 height 6
radio input "true"
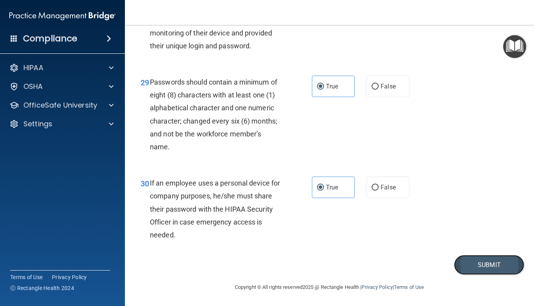
click at [495, 275] on button "Submit" at bounding box center [489, 265] width 70 height 20
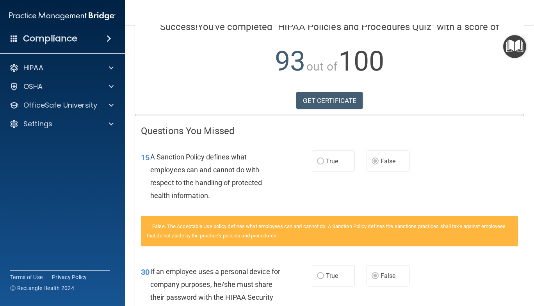
scroll to position [183, 0]
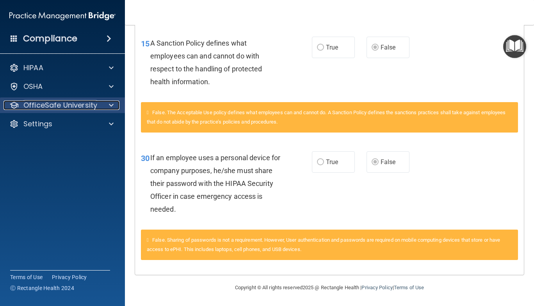
click at [87, 104] on p "OfficeSafe University" at bounding box center [60, 105] width 74 height 9
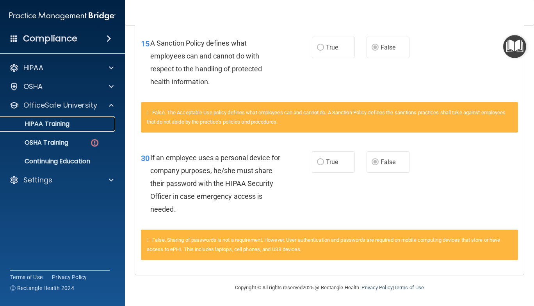
click at [89, 121] on div "HIPAA Training" at bounding box center [58, 124] width 107 height 8
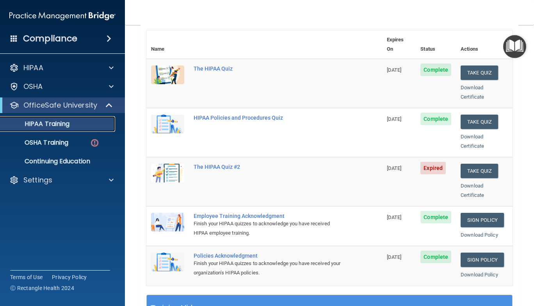
scroll to position [85, 0]
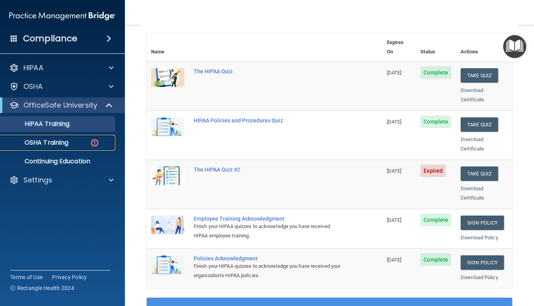
click at [91, 138] on img at bounding box center [95, 143] width 10 height 10
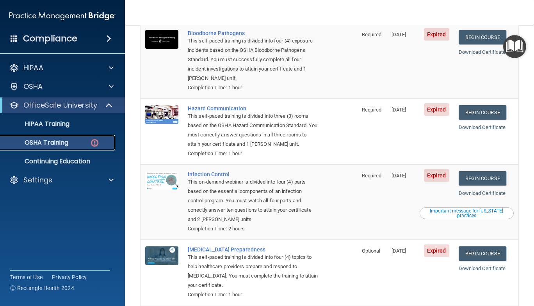
scroll to position [128, 0]
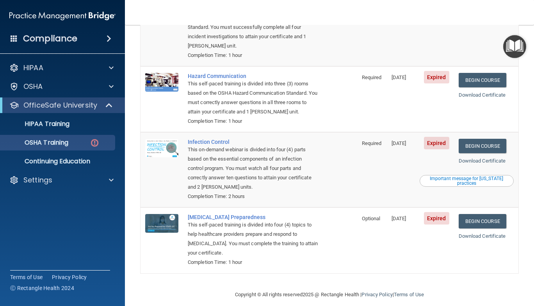
click at [474, 176] on div "Important message for California practices" at bounding box center [467, 180] width 92 height 9
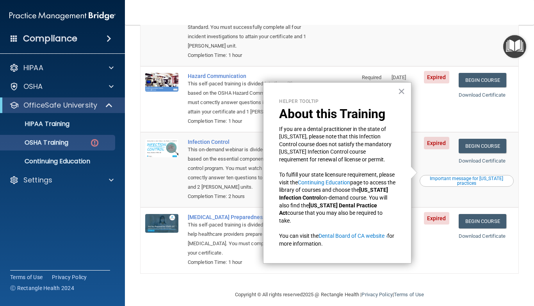
click at [474, 176] on div "Important message for California practices" at bounding box center [467, 180] width 92 height 9
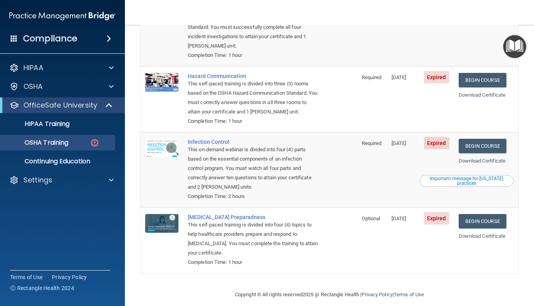
click at [474, 176] on div "Important message for California practices" at bounding box center [467, 180] width 92 height 9
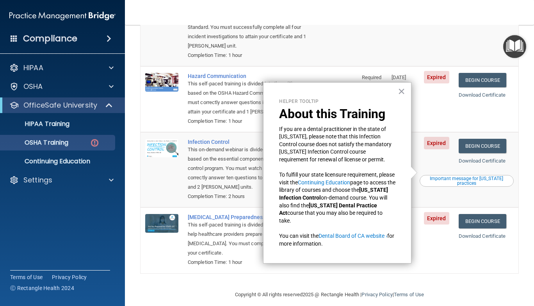
click at [474, 176] on div "Important message for California practices" at bounding box center [467, 180] width 92 height 9
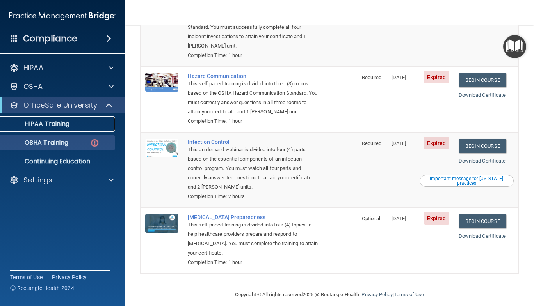
click at [55, 130] on link "HIPAA Training" at bounding box center [53, 124] width 123 height 16
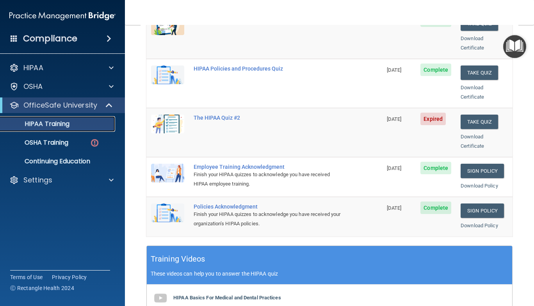
scroll to position [137, 0]
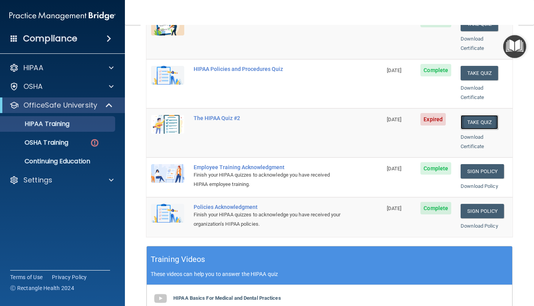
click at [469, 115] on button "Take Quiz" at bounding box center [479, 122] width 37 height 14
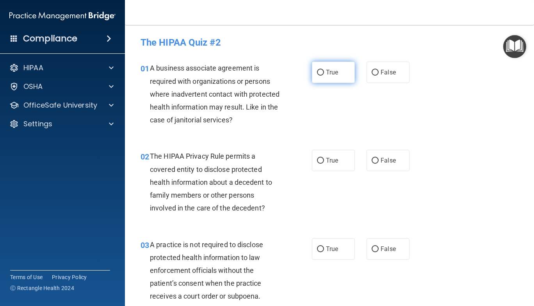
click at [344, 71] on label "True" at bounding box center [333, 72] width 43 height 21
click at [324, 71] on input "True" at bounding box center [320, 73] width 7 height 6
radio input "true"
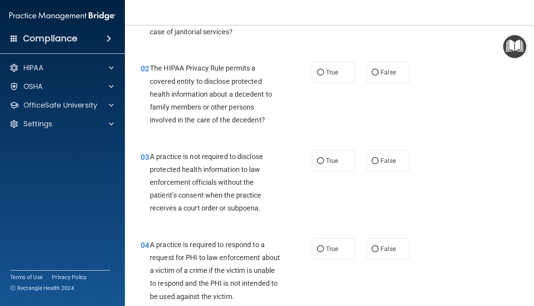
scroll to position [89, 0]
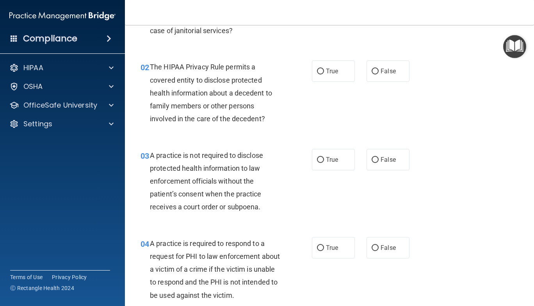
click at [447, 136] on div "02 The HIPAA Privacy Rule permits a covered entity to disclose protected health…" at bounding box center [330, 95] width 390 height 88
click at [344, 70] on label "True" at bounding box center [333, 71] width 43 height 21
click at [324, 70] on input "True" at bounding box center [320, 72] width 7 height 6
radio input "true"
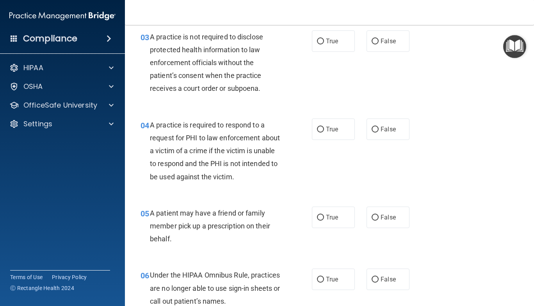
scroll to position [208, 0]
click at [386, 38] on span "False" at bounding box center [388, 40] width 15 height 7
click at [379, 38] on input "False" at bounding box center [375, 41] width 7 height 6
radio input "true"
click at [323, 143] on div "04 A practice is required to respond to a request for PHI to law enforcement ab…" at bounding box center [330, 153] width 390 height 88
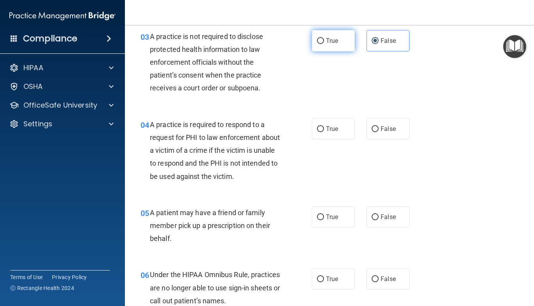
click at [334, 44] on span "True" at bounding box center [332, 40] width 12 height 7
click at [324, 44] on input "True" at bounding box center [320, 41] width 7 height 6
radio input "true"
radio input "false"
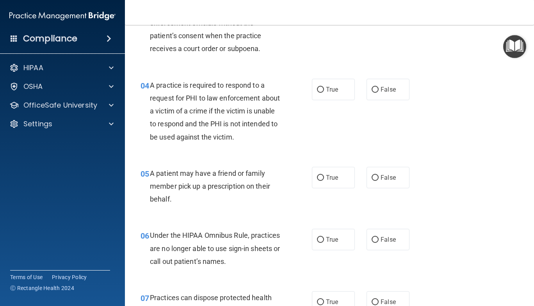
scroll to position [249, 0]
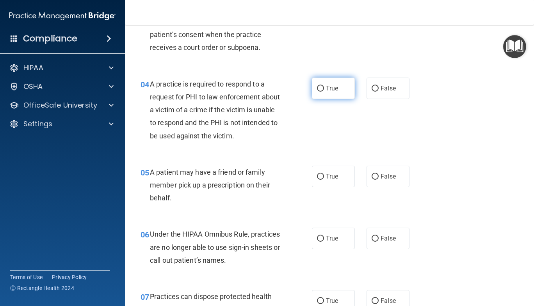
click at [336, 91] on label "True" at bounding box center [333, 88] width 43 height 21
click at [324, 91] on input "True" at bounding box center [320, 89] width 7 height 6
radio input "true"
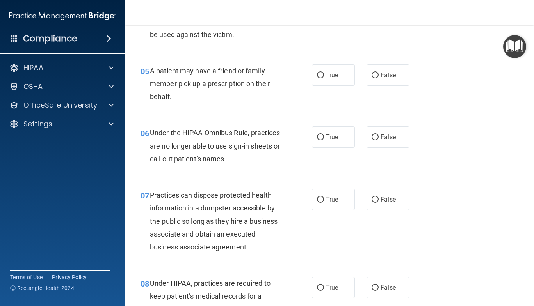
scroll to position [351, 0]
click at [331, 77] on span "True" at bounding box center [332, 74] width 12 height 7
click at [324, 77] on input "True" at bounding box center [320, 75] width 7 height 6
radio input "true"
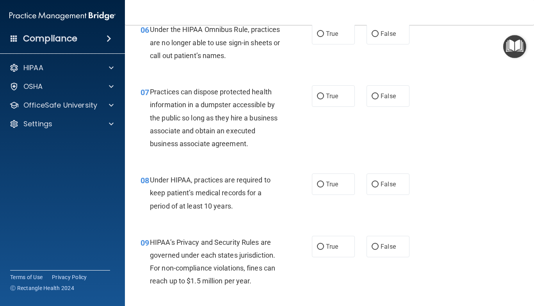
scroll to position [455, 0]
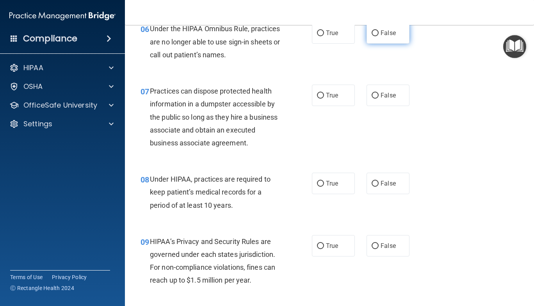
click at [382, 41] on label "False" at bounding box center [388, 32] width 43 height 21
click at [379, 36] on input "False" at bounding box center [375, 33] width 7 height 6
radio input "true"
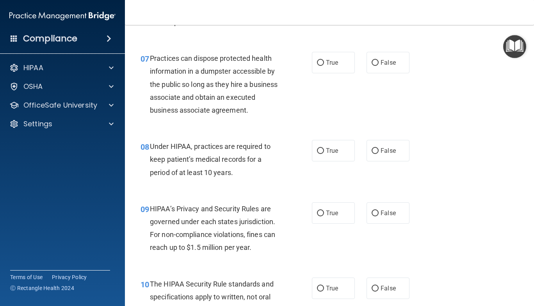
scroll to position [491, 0]
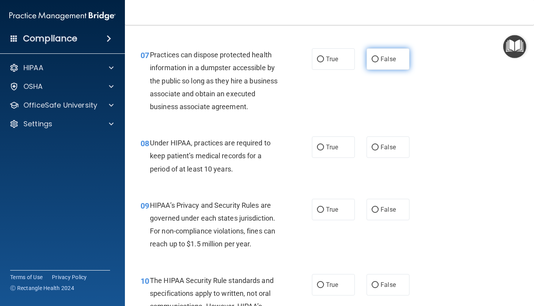
click at [385, 56] on span "False" at bounding box center [388, 58] width 15 height 7
click at [379, 57] on input "False" at bounding box center [375, 60] width 7 height 6
radio input "true"
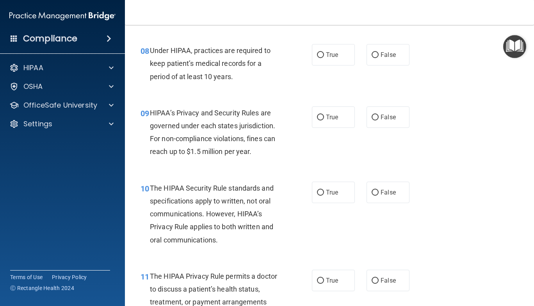
scroll to position [585, 0]
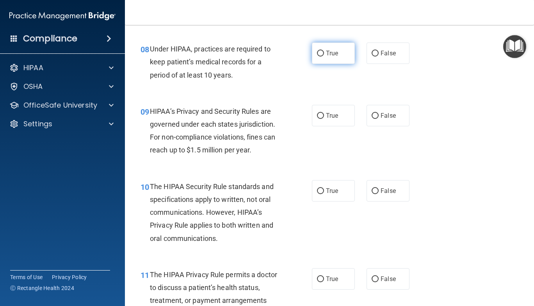
click at [337, 48] on label "True" at bounding box center [333, 53] width 43 height 21
click at [324, 51] on input "True" at bounding box center [320, 54] width 7 height 6
radio input "true"
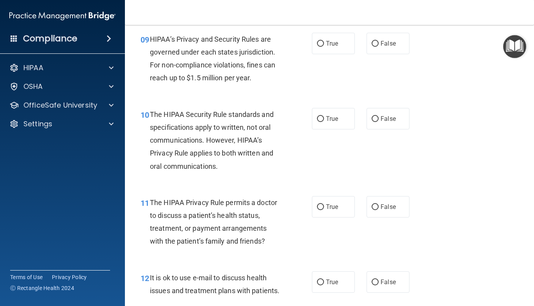
scroll to position [657, 0]
click at [431, 98] on div "09 HIPAA’s Privacy and Security Rules are governed under each states jurisdicti…" at bounding box center [330, 60] width 390 height 75
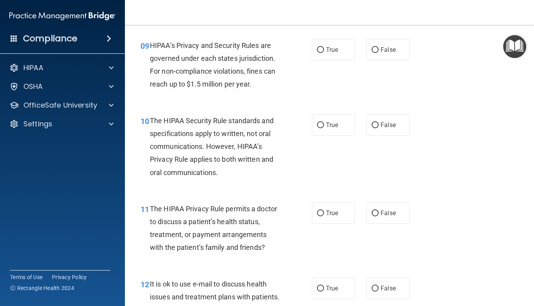
scroll to position [652, 0]
click at [353, 54] on div "True False" at bounding box center [363, 49] width 103 height 21
click at [346, 51] on label "True" at bounding box center [333, 49] width 43 height 21
click at [324, 51] on input "True" at bounding box center [320, 50] width 7 height 6
radio input "true"
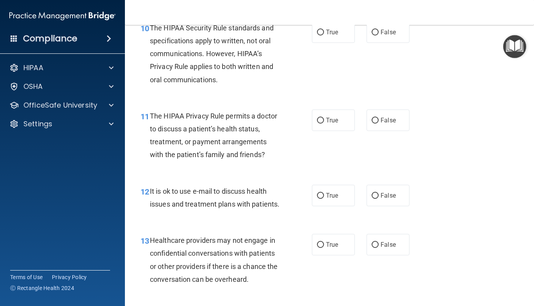
scroll to position [745, 0]
click at [347, 66] on div "10 The HIPAA Security Rule standards and specifications apply to written, not o…" at bounding box center [330, 55] width 390 height 88
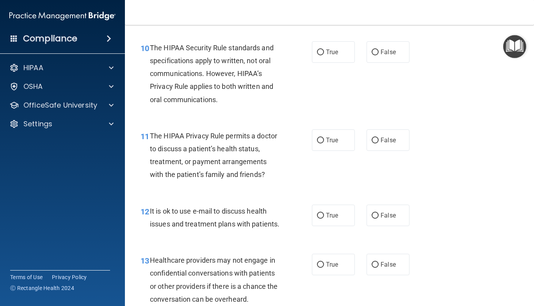
scroll to position [722, 0]
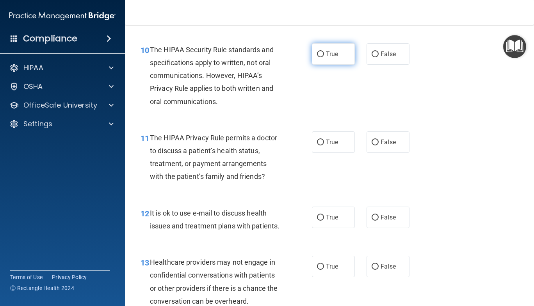
click at [334, 59] on label "True" at bounding box center [333, 53] width 43 height 21
click at [324, 57] on input "True" at bounding box center [320, 55] width 7 height 6
radio input "true"
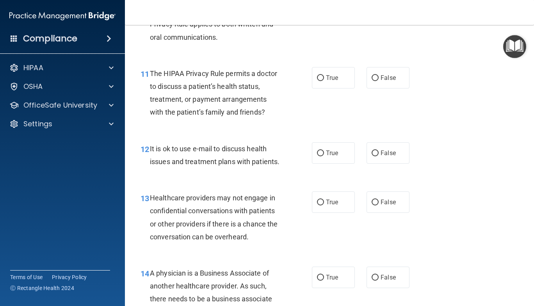
scroll to position [794, 0]
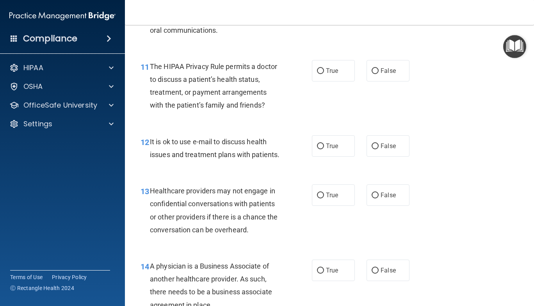
click at [435, 150] on div "12 It is ok to use e-mail to discuss health issues and treatment plans with pat…" at bounding box center [330, 150] width 390 height 49
click at [337, 68] on label "True" at bounding box center [333, 70] width 43 height 21
click at [324, 68] on input "True" at bounding box center [320, 71] width 7 height 6
radio input "true"
click at [337, 68] on label "True" at bounding box center [333, 70] width 43 height 21
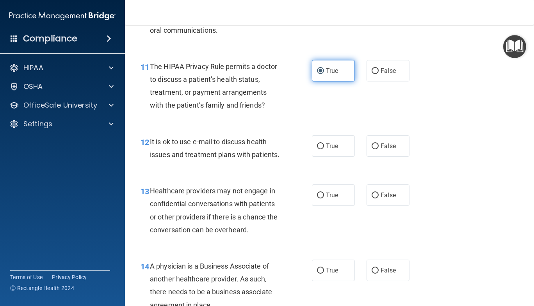
click at [324, 68] on input "True" at bounding box center [320, 71] width 7 height 6
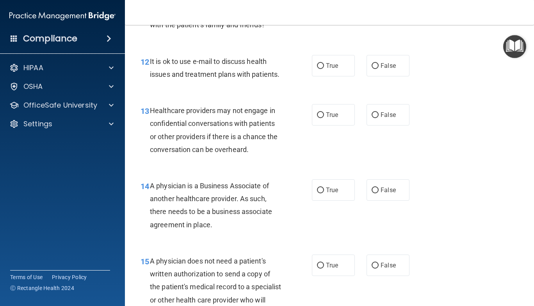
scroll to position [874, 0]
click at [321, 68] on label "True" at bounding box center [333, 65] width 43 height 21
click at [321, 68] on input "True" at bounding box center [320, 67] width 7 height 6
radio input "true"
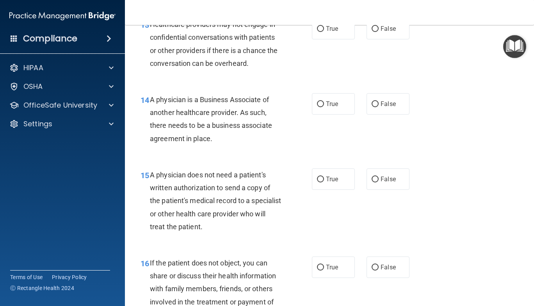
scroll to position [961, 0]
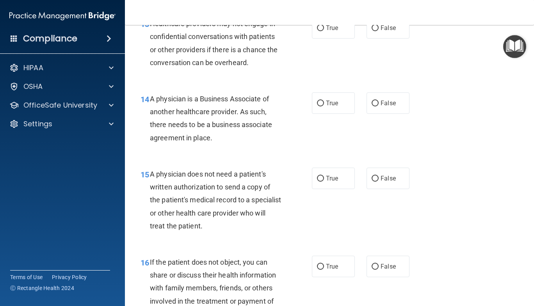
click at [385, 71] on div "13 Healthcare providers may not engage in confidential conversations with patie…" at bounding box center [330, 44] width 390 height 75
click at [381, 31] on label "False" at bounding box center [388, 27] width 43 height 21
click at [379, 31] on input "False" at bounding box center [375, 28] width 7 height 6
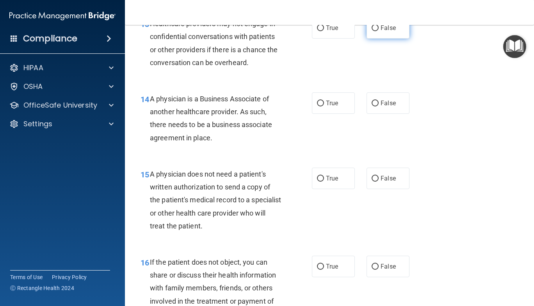
radio input "true"
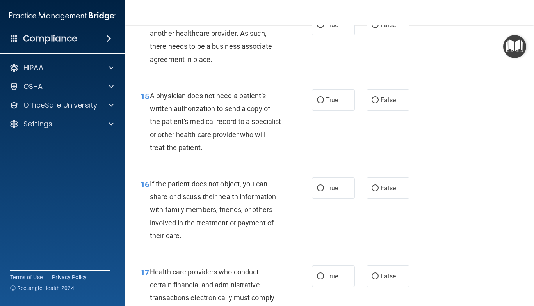
scroll to position [1040, 0]
click at [381, 28] on span "False" at bounding box center [388, 24] width 15 height 7
click at [379, 28] on input "False" at bounding box center [375, 25] width 7 height 6
radio input "true"
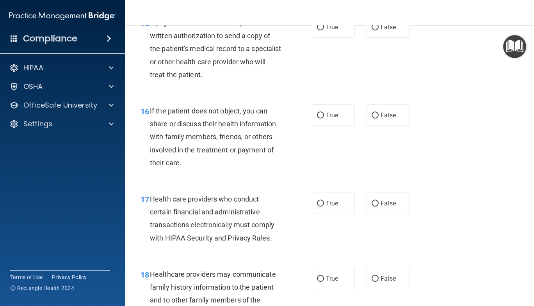
scroll to position [1113, 0]
click at [333, 37] on label "True" at bounding box center [333, 26] width 43 height 21
click at [324, 30] on input "True" at bounding box center [320, 27] width 7 height 6
radio input "true"
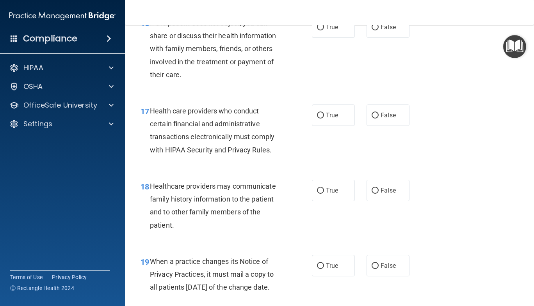
scroll to position [1201, 0]
click at [345, 38] on label "True" at bounding box center [333, 27] width 43 height 21
click at [324, 31] on input "True" at bounding box center [320, 28] width 7 height 6
radio input "true"
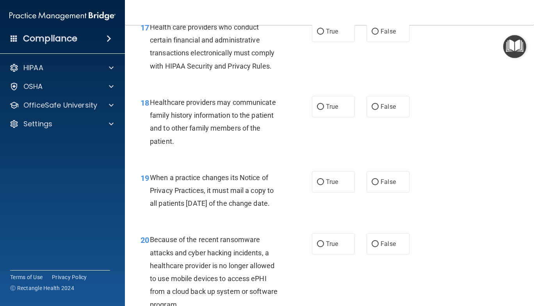
scroll to position [1287, 0]
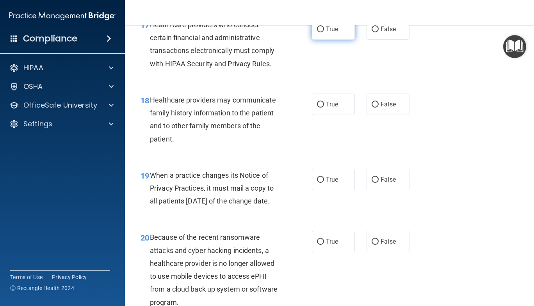
drag, startPoint x: 345, startPoint y: 40, endPoint x: 320, endPoint y: 38, distance: 25.4
click at [320, 38] on label "True" at bounding box center [333, 28] width 43 height 21
click at [320, 32] on input "True" at bounding box center [320, 30] width 7 height 6
radio input "true"
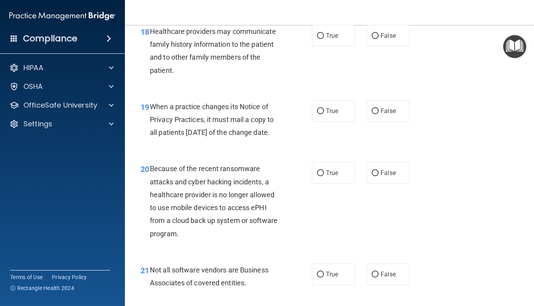
scroll to position [1357, 0]
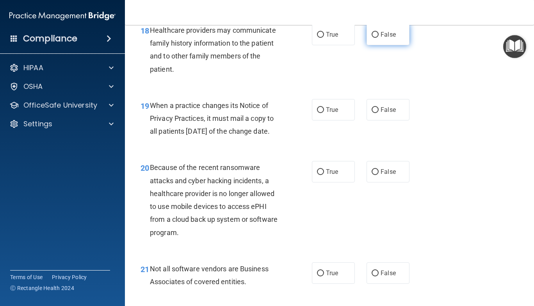
click at [381, 38] on span "False" at bounding box center [388, 34] width 15 height 7
click at [378, 38] on input "False" at bounding box center [375, 35] width 7 height 6
radio input "true"
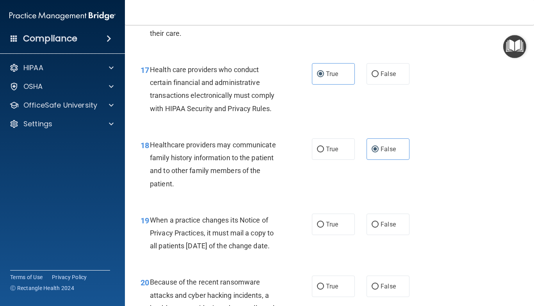
scroll to position [1240, 0]
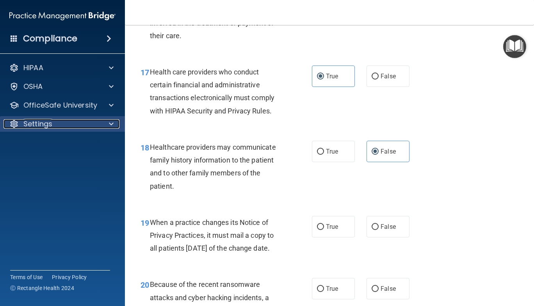
click at [37, 126] on p "Settings" at bounding box center [37, 123] width 29 height 9
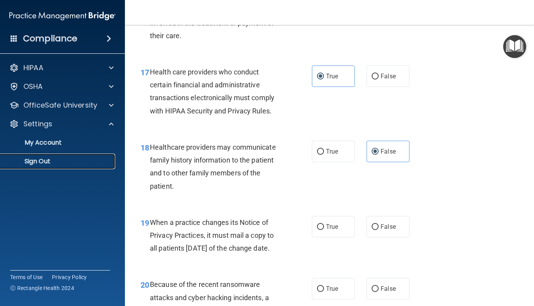
click at [46, 167] on link "Sign Out" at bounding box center [53, 162] width 123 height 16
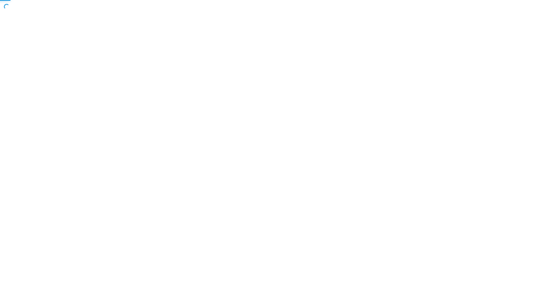
click at [469, 232] on body "Toggle navigation Manage My Enterprise Manage My Location Copyright © All right…" at bounding box center [267, 153] width 534 height 306
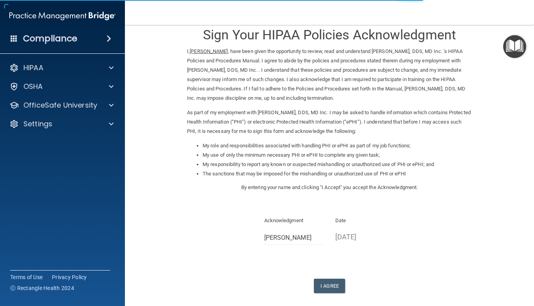
scroll to position [14, 0]
